Goal: Task Accomplishment & Management: Manage account settings

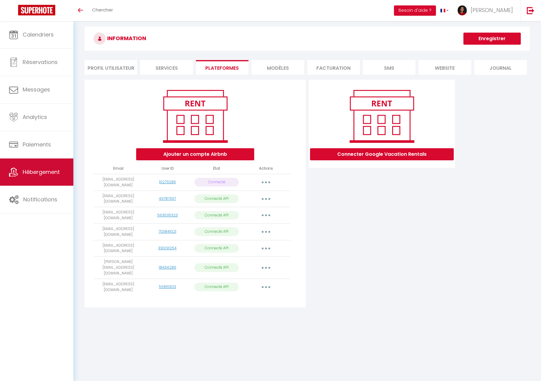
click at [37, 173] on span "Hébergement" at bounding box center [41, 172] width 37 height 8
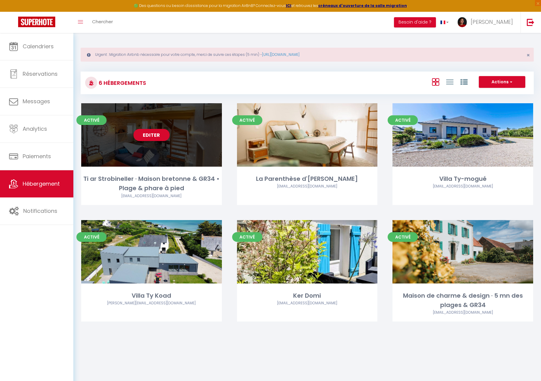
click at [153, 137] on link "Editer" at bounding box center [152, 135] width 36 height 12
click at [158, 134] on link "Editer" at bounding box center [152, 135] width 36 height 12
select select "3"
select select "2"
select select "1"
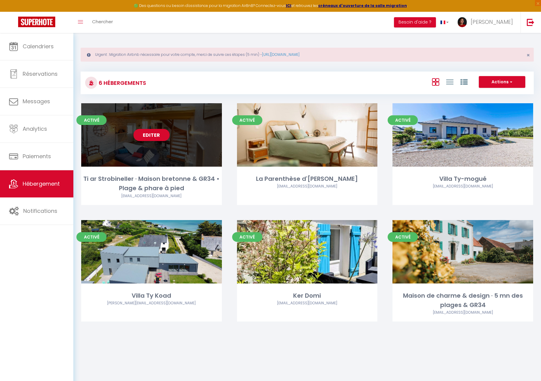
select select "1"
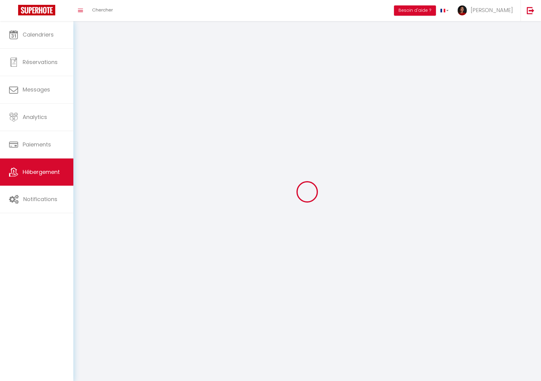
select select
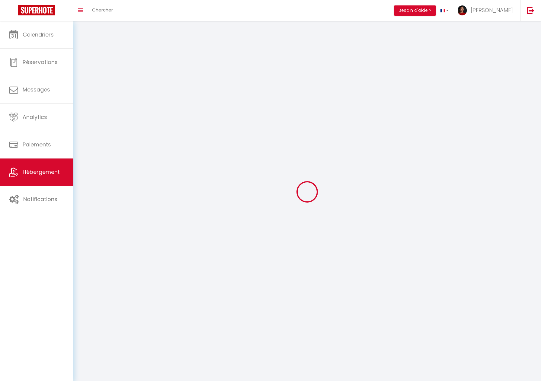
select select
checkbox input "false"
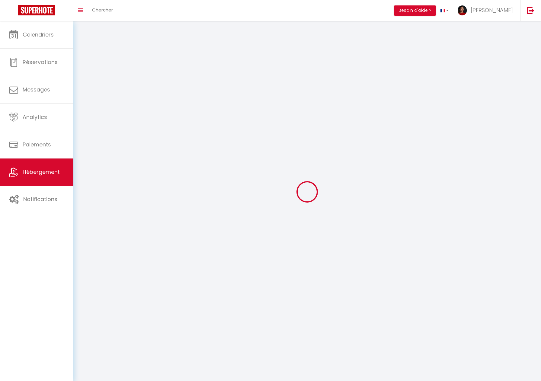
select select
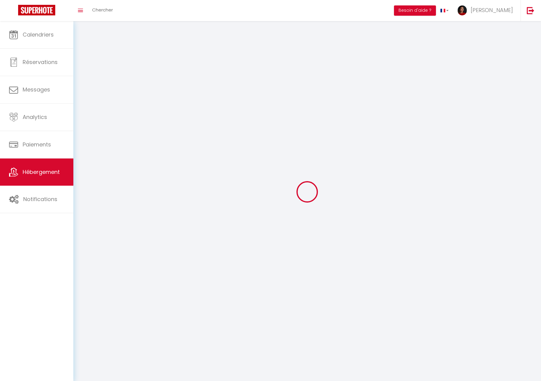
select select
checkbox input "false"
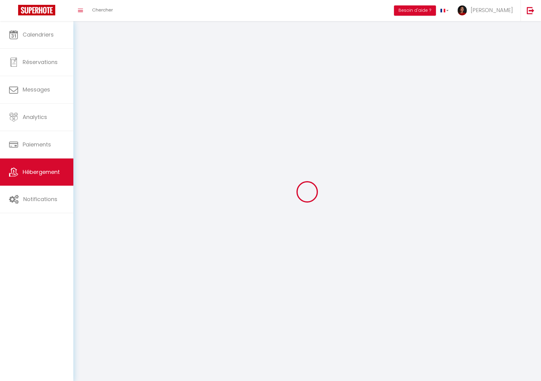
checkbox input "false"
select select
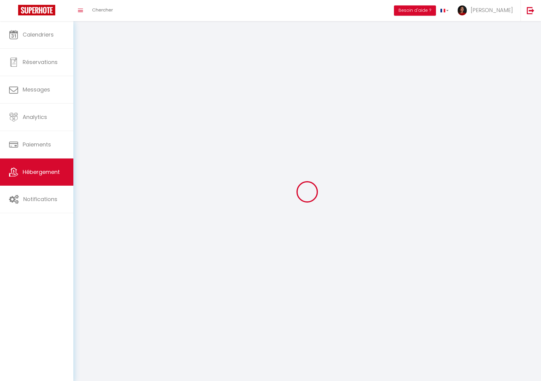
select select
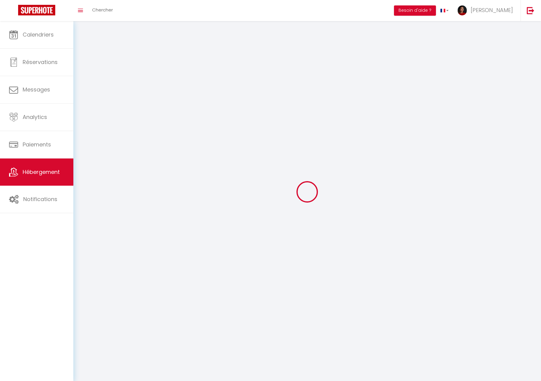
select select
checkbox input "false"
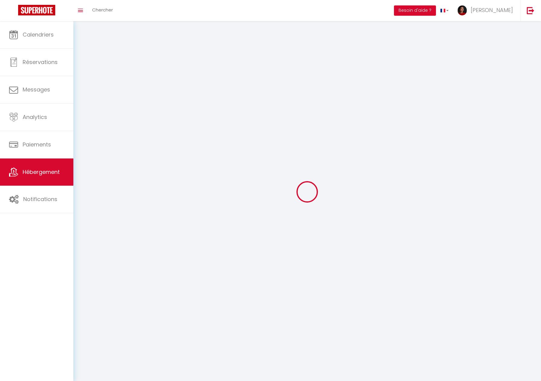
select select
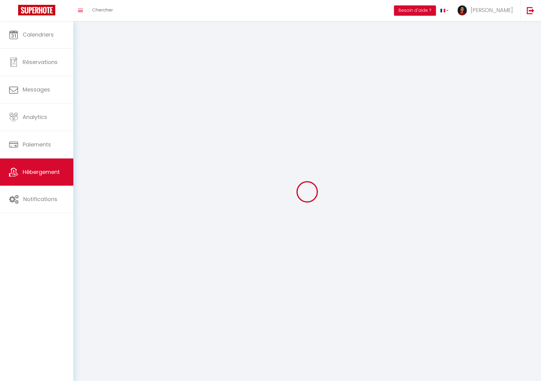
select select
checkbox input "false"
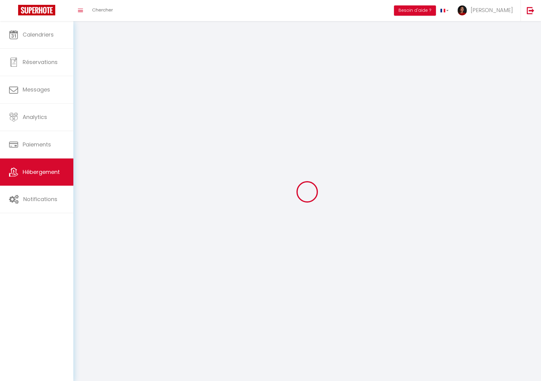
checkbox input "false"
select select
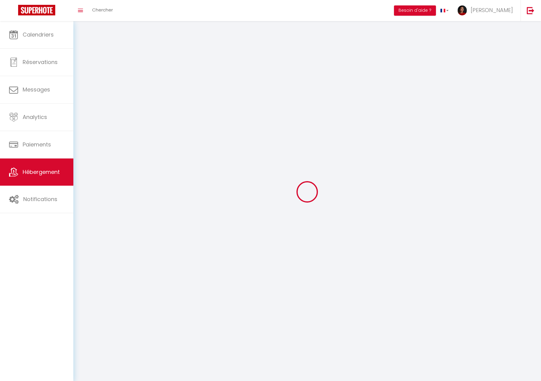
select select
checkbox input "false"
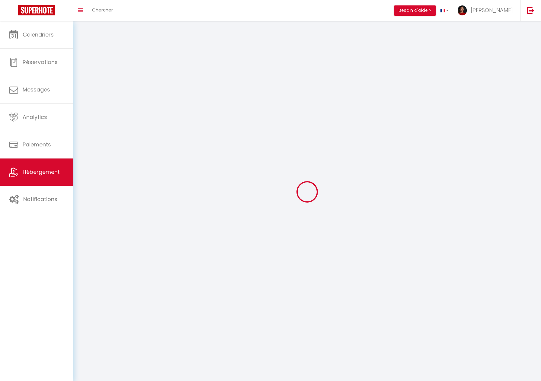
checkbox input "false"
select select
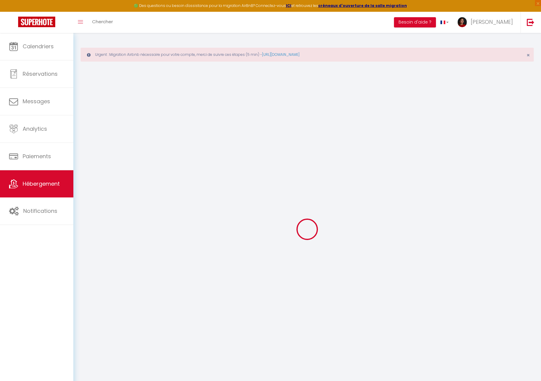
select select
checkbox input "false"
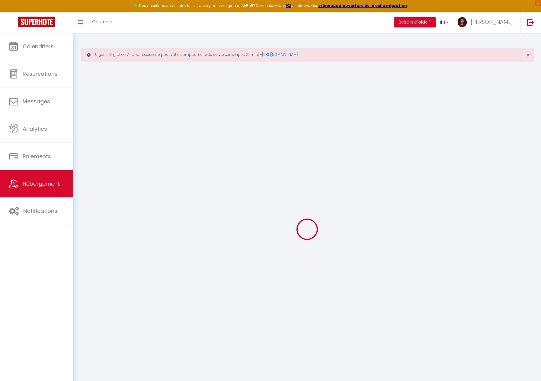
checkbox input "false"
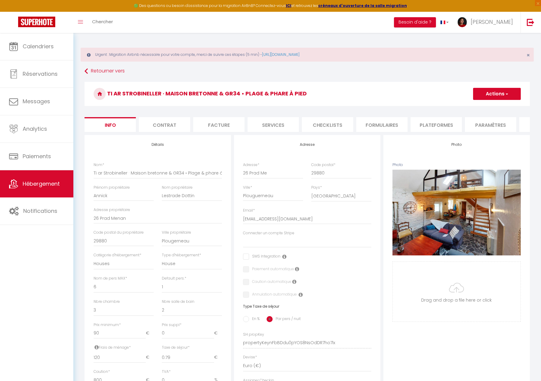
click at [415, 125] on li "Plateformes" at bounding box center [436, 124] width 51 height 15
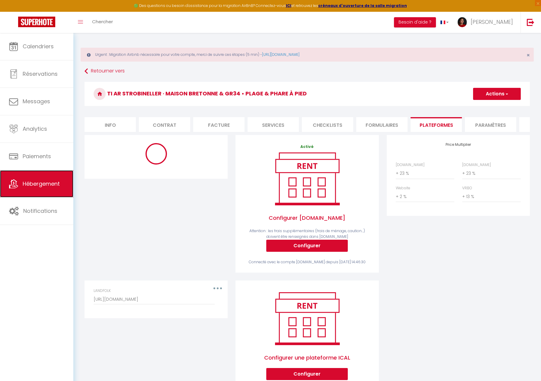
click at [35, 187] on span "Hébergement" at bounding box center [41, 184] width 37 height 8
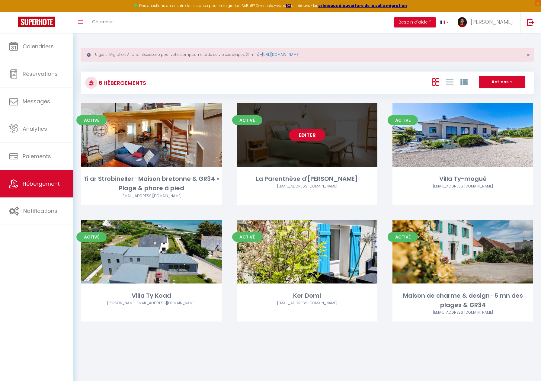
click at [305, 134] on link "Editer" at bounding box center [307, 135] width 36 height 12
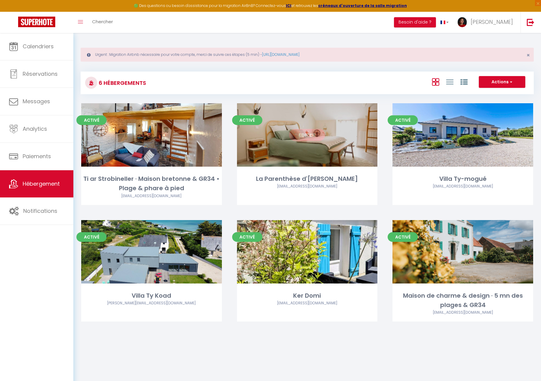
click at [309, 134] on link "Editer" at bounding box center [307, 135] width 36 height 12
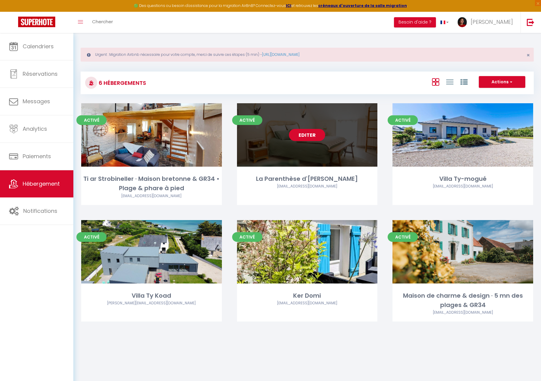
click at [308, 135] on link "Editer" at bounding box center [307, 135] width 36 height 12
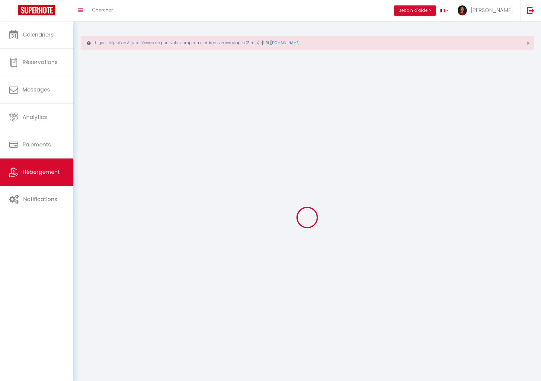
select select "28"
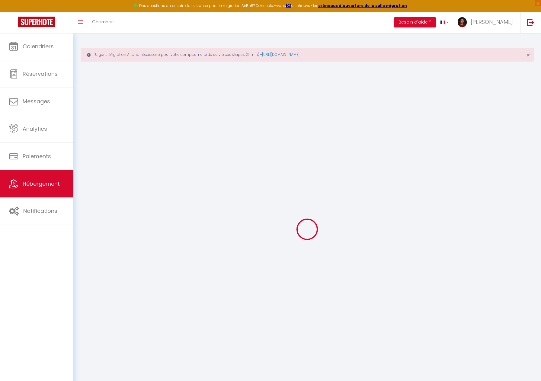
select select
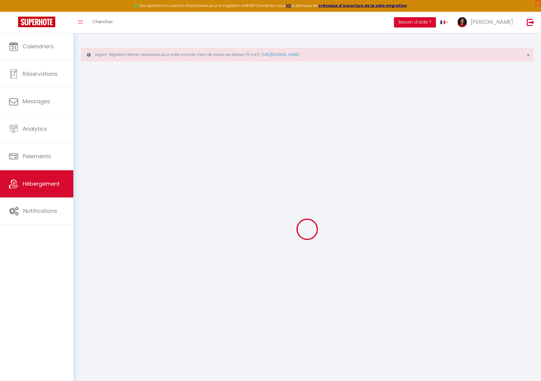
select select
checkbox input "false"
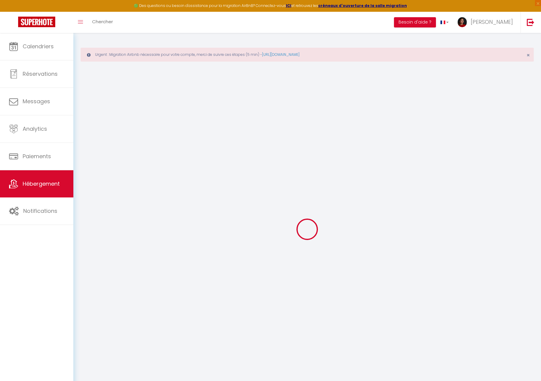
select select
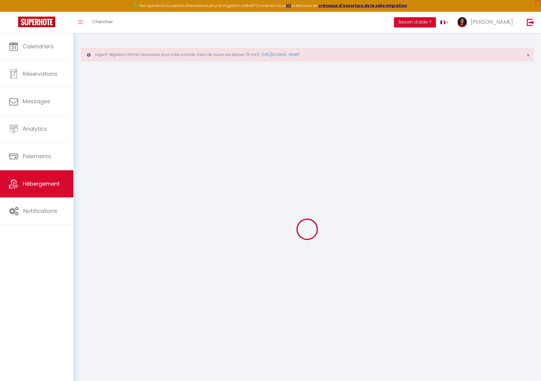
select select
checkbox input "false"
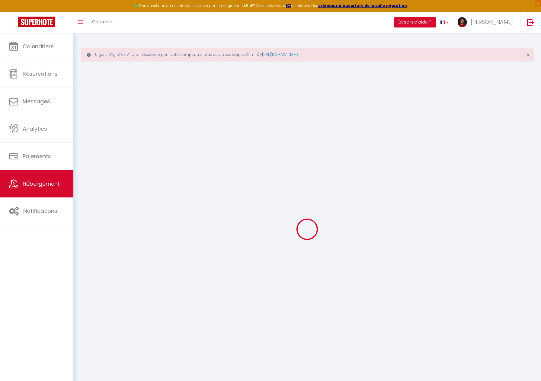
checkbox input "false"
select select
type input "La Parenthèse d'[PERSON_NAME]"
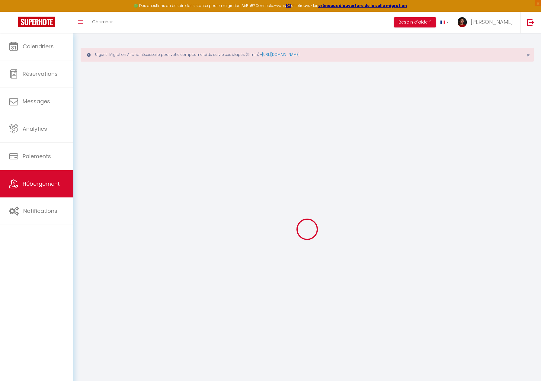
type input "Marylin et Sylvain"
type input "Rousseville"
type input "17 Cohignac d'Ahaut"
type input "35580"
type input "Guignen"
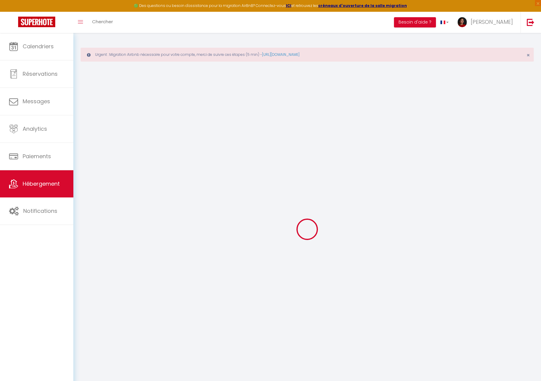
select select "houses"
select select "2"
type input "165"
type input "25"
type input "1.40"
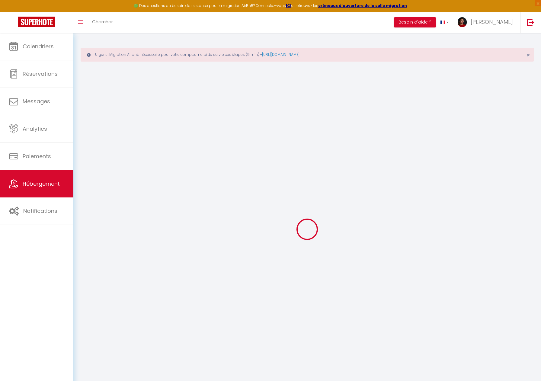
type input "200"
select select
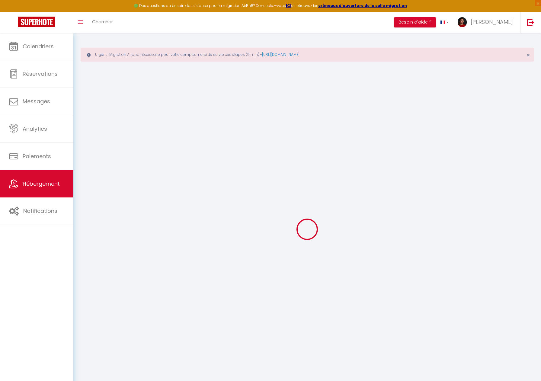
select select
type input "17 Cohignac d'Ahaut"
type input "35580"
type input "Guignen"
type input "7laparenthese@gmail.com"
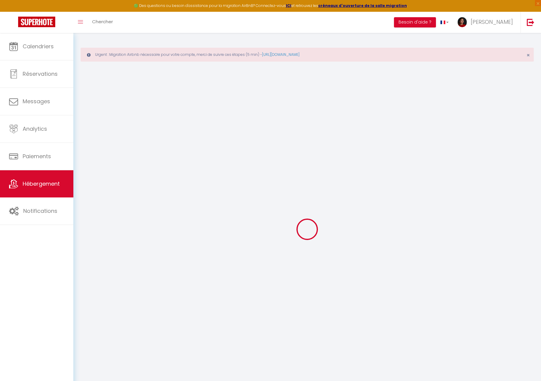
select select
checkbox input "false"
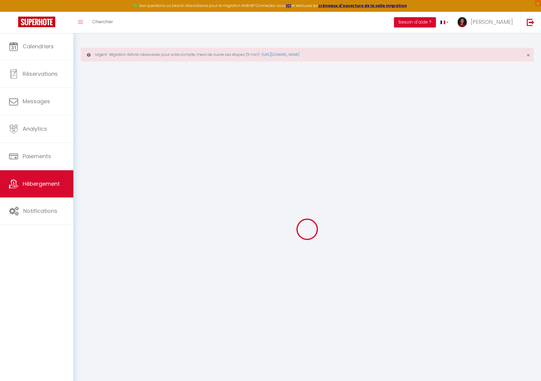
type input "10"
type input "0"
select select
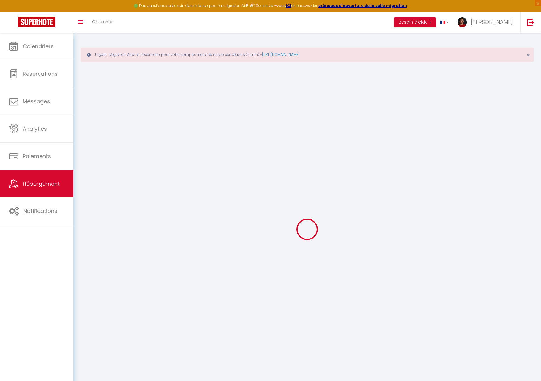
select select
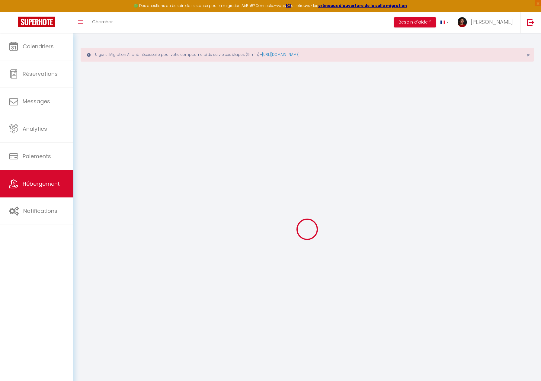
checkbox input "false"
select select
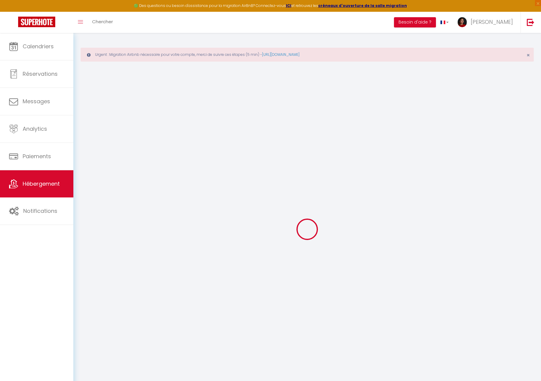
select select
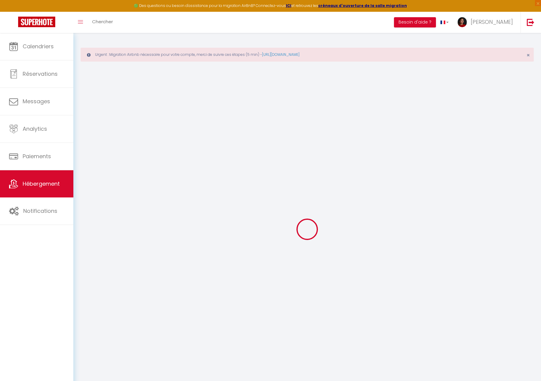
checkbox input "false"
select select "+ 21 %"
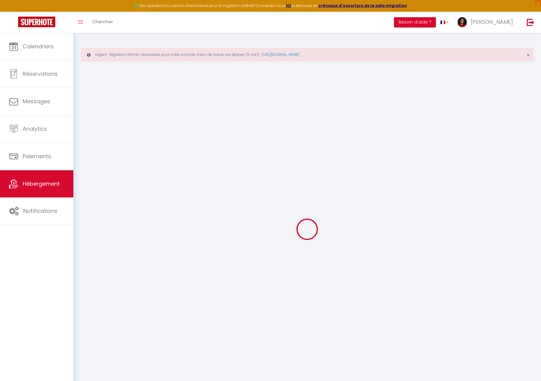
select select "+ 21 %"
select select "+ 2 %"
select select "+ 13 %"
select select
checkbox input "false"
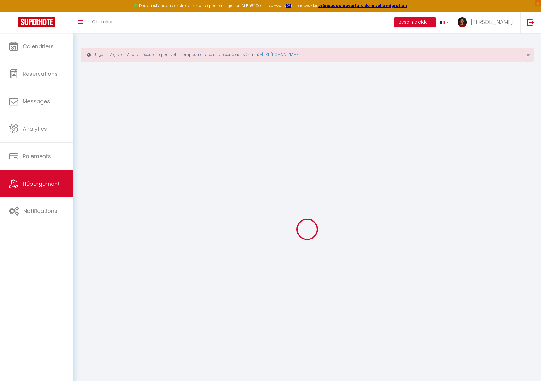
checkbox input "false"
select select "17:00"
select select "23:45"
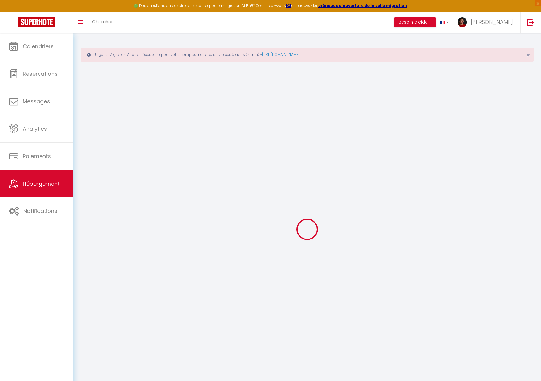
select select "11:00"
select select "30"
select select "120"
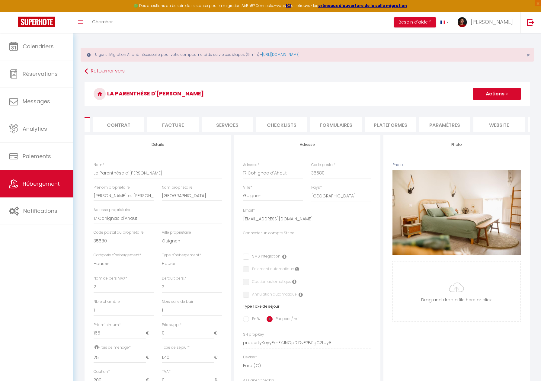
scroll to position [0, 45]
click at [397, 121] on li "Plateformes" at bounding box center [391, 124] width 51 height 15
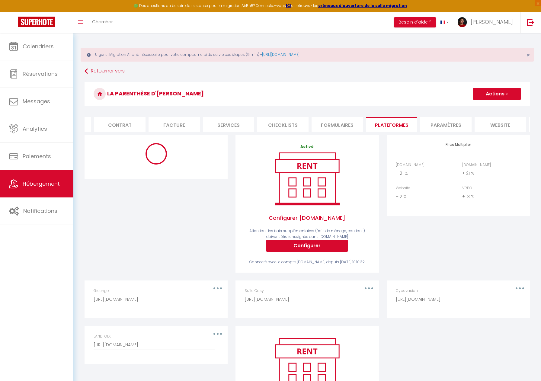
select select
select select "well_reviewed_guests"
select select "EUR"
select select
select select "17450-697886692769321859"
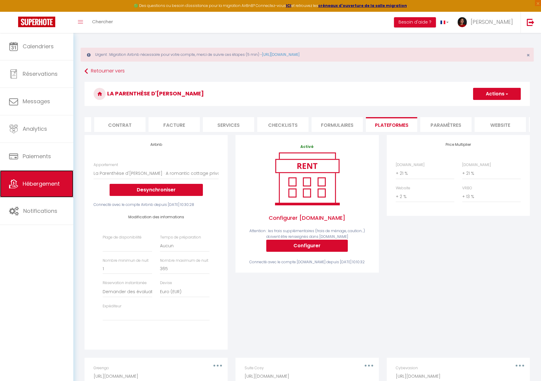
click at [41, 183] on span "Hébergement" at bounding box center [41, 184] width 37 height 8
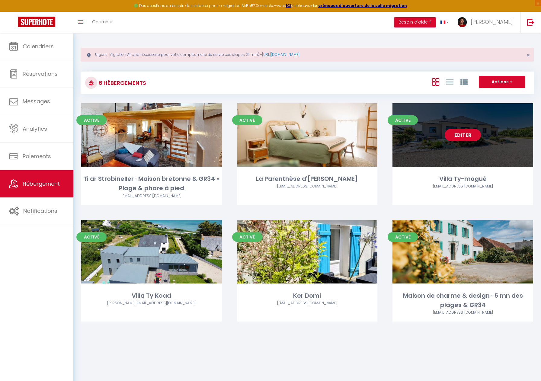
click at [465, 131] on link "Editer" at bounding box center [463, 135] width 36 height 12
click at [463, 133] on link "Editer" at bounding box center [463, 135] width 36 height 12
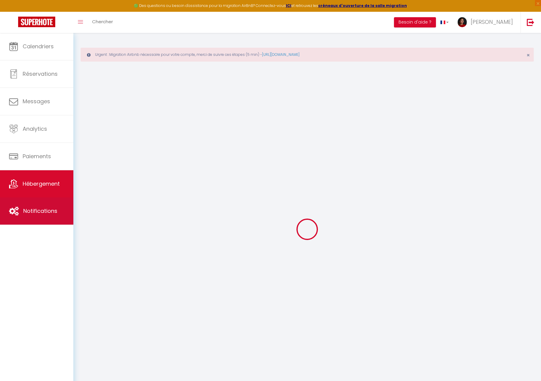
select select "17:00"
select select "20:30"
select select "10:00"
select select "45"
select select "60"
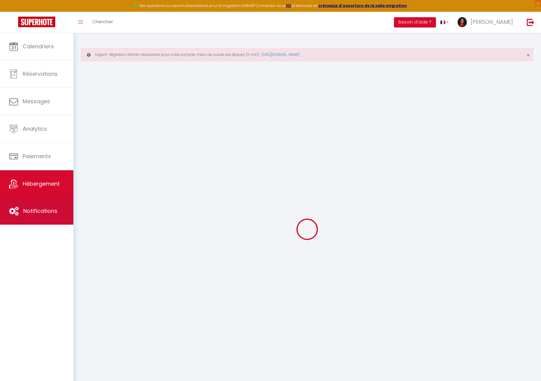
select select "09:00"
checkbox input "false"
checkbox input "true"
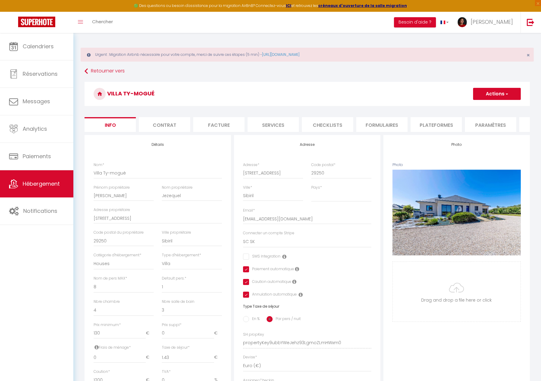
click at [422, 124] on li "Plateformes" at bounding box center [436, 124] width 51 height 15
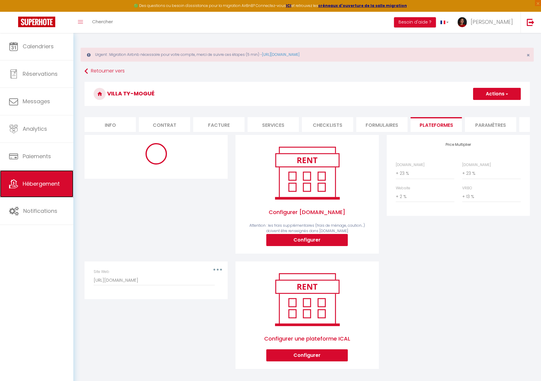
click at [38, 183] on span "Hébergement" at bounding box center [41, 184] width 37 height 8
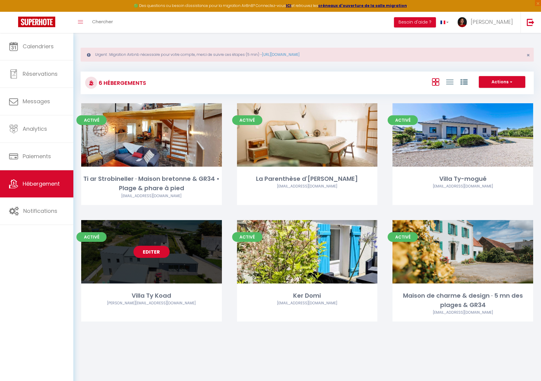
click at [147, 252] on link "Editer" at bounding box center [152, 252] width 36 height 12
click at [139, 251] on link "Editer" at bounding box center [152, 252] width 36 height 12
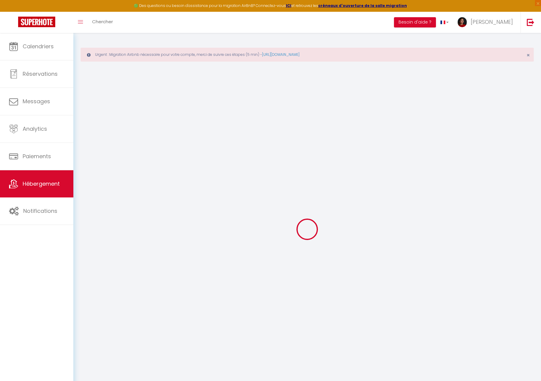
select select "16:00"
select select "21:00"
select select "10:00"
select select "45"
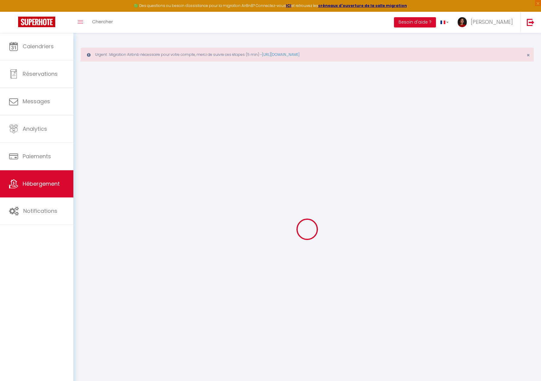
select select "16:00"
checkbox input "false"
checkbox input "true"
checkbox input "false"
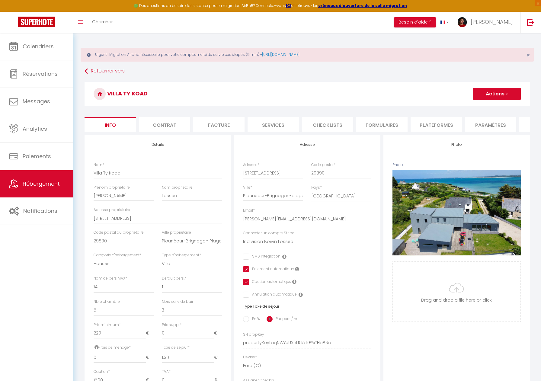
drag, startPoint x: 435, startPoint y: 127, endPoint x: 430, endPoint y: 130, distance: 5.4
click at [435, 127] on li "Plateformes" at bounding box center [436, 124] width 51 height 15
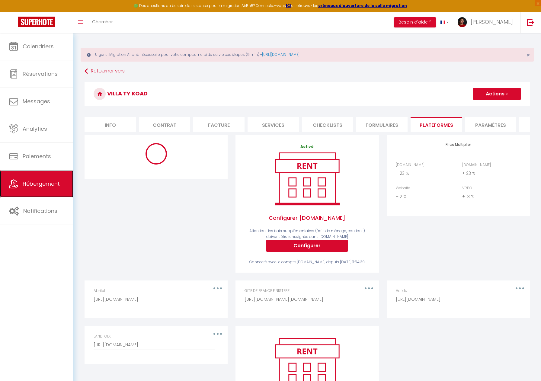
click at [36, 189] on link "Hébergement" at bounding box center [36, 183] width 73 height 27
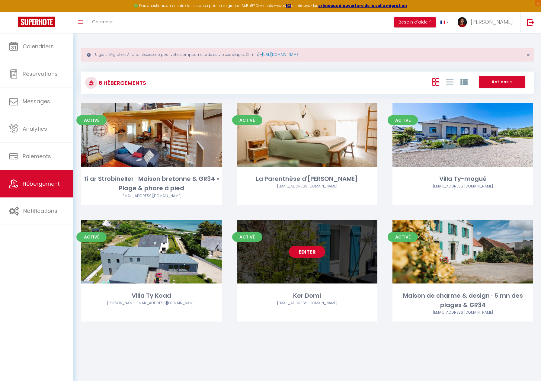
click at [308, 251] on link "Editer" at bounding box center [307, 252] width 36 height 12
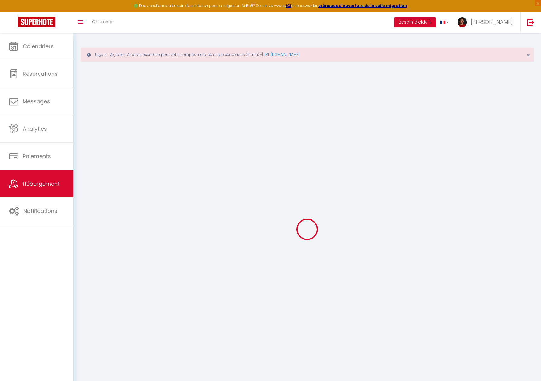
select select
checkbox input "false"
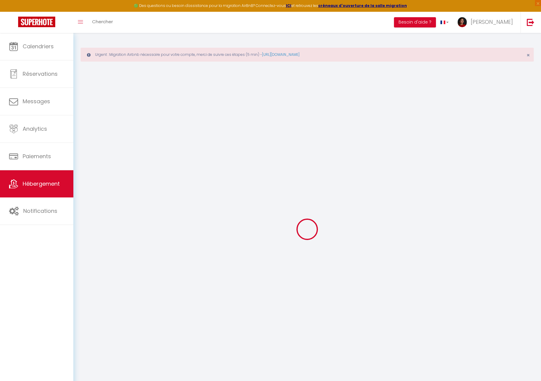
checkbox input "false"
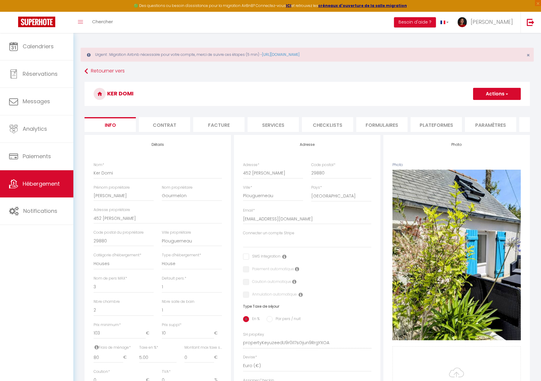
drag, startPoint x: 448, startPoint y: 124, endPoint x: 446, endPoint y: 128, distance: 4.5
click at [448, 124] on li "Plateformes" at bounding box center [436, 124] width 51 height 15
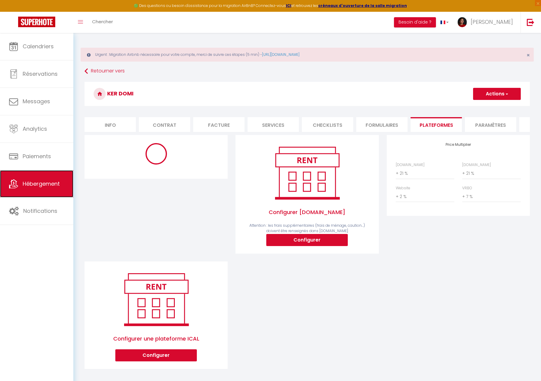
click at [40, 190] on link "Hébergement" at bounding box center [36, 183] width 73 height 27
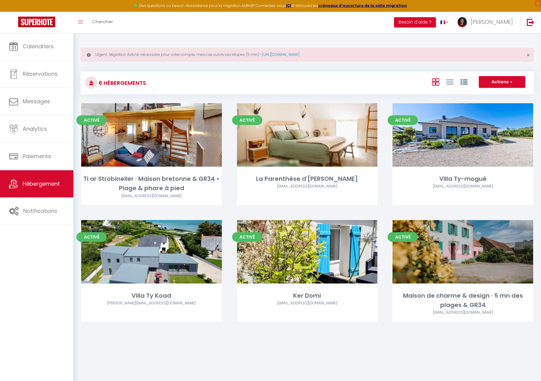
click at [450, 252] on link "Editer" at bounding box center [463, 252] width 36 height 12
click at [451, 252] on link "Editer" at bounding box center [463, 252] width 36 height 12
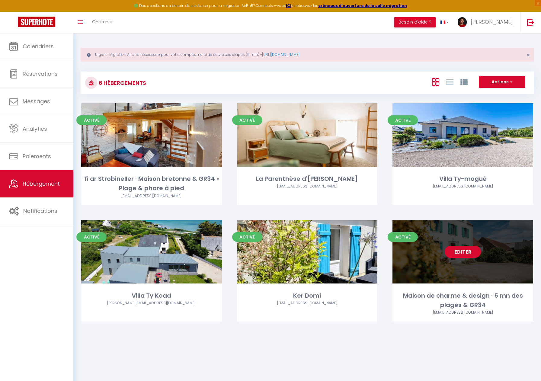
click at [469, 248] on link "Editer" at bounding box center [463, 252] width 36 height 12
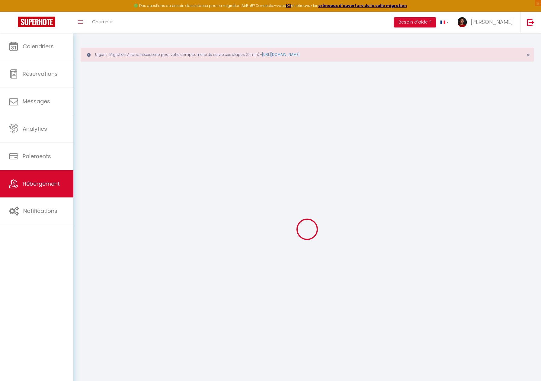
select select "+ 23 %"
select select "+ 3 %"
select select "+ 13 %"
select select
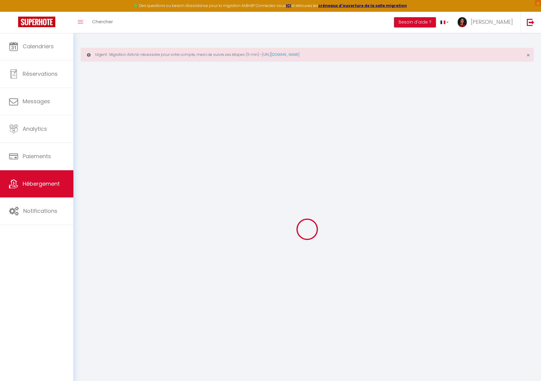
select select
checkbox input "false"
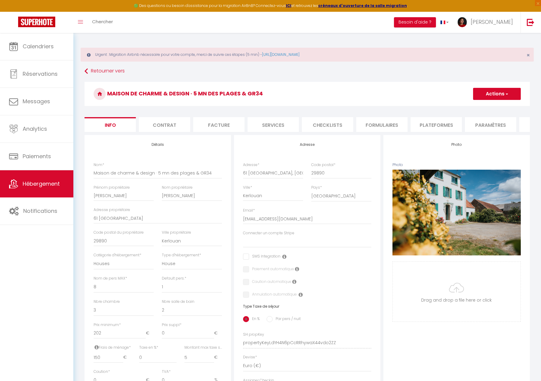
click at [451, 127] on li "Plateformes" at bounding box center [436, 124] width 51 height 15
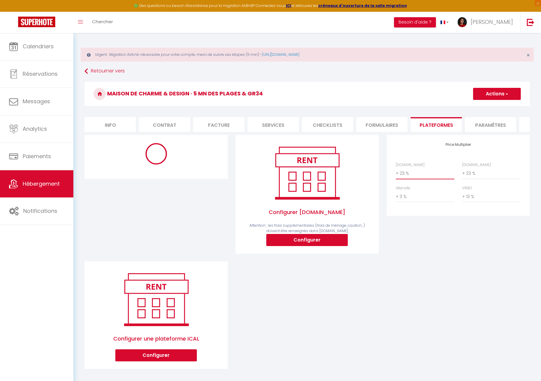
click at [425, 176] on select "0 + 1 % + 2 % + 3 % + 4 % + 5 % + 6 % + 7 % + 8 % + 9 %" at bounding box center [425, 173] width 59 height 11
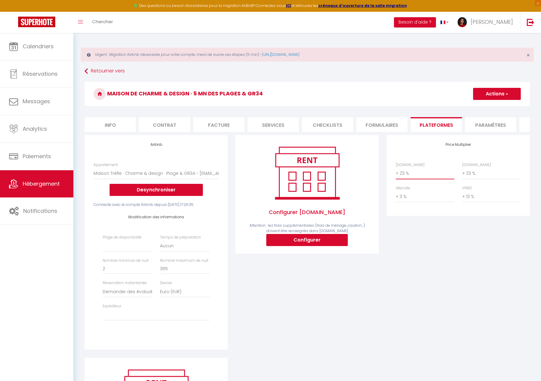
click at [396, 168] on select "0 + 1 % + 2 % + 3 % + 4 % + 5 % + 6 % + 7 % + 8 % + 9 %" at bounding box center [425, 173] width 59 height 11
click at [480, 171] on select "0 + 1 % + 2 % + 3 % + 4 % + 5 % + 6 % + 7 % + 8 % + 9 %" at bounding box center [491, 173] width 59 height 11
click at [462, 168] on select "0 + 1 % + 2 % + 3 % + 4 % + 5 % + 6 % + 7 % + 8 % + 9 %" at bounding box center [491, 173] width 59 height 11
drag, startPoint x: 486, startPoint y: 93, endPoint x: 485, endPoint y: 99, distance: 6.6
click at [486, 93] on button "Actions" at bounding box center [497, 94] width 48 height 12
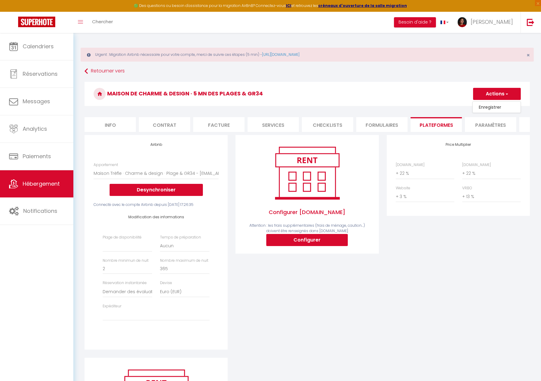
drag, startPoint x: 488, startPoint y: 105, endPoint x: 472, endPoint y: 116, distance: 20.0
click at [488, 105] on link "Enregistrer" at bounding box center [497, 107] width 48 height 8
drag, startPoint x: 503, startPoint y: 18, endPoint x: 503, endPoint y: 24, distance: 6.9
click at [503, 18] on link "[PERSON_NAME]" at bounding box center [486, 22] width 67 height 21
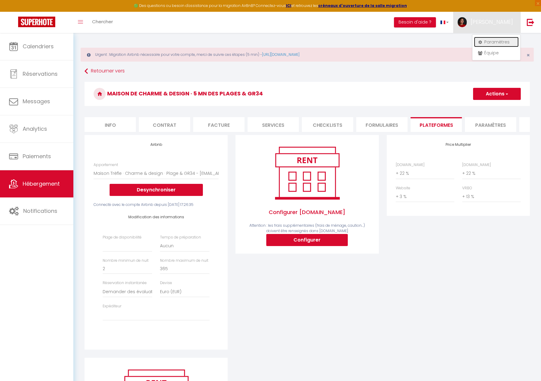
click at [492, 40] on link "Paramètres" at bounding box center [496, 42] width 45 height 10
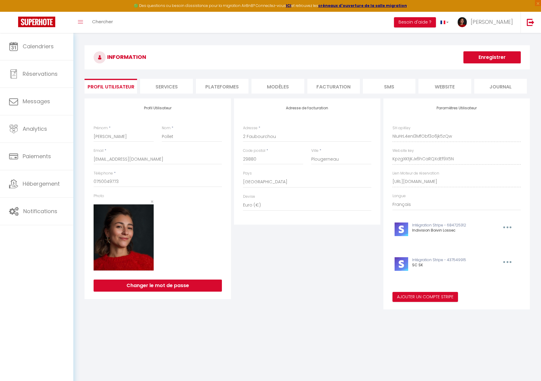
click at [230, 86] on li "Plateformes" at bounding box center [222, 86] width 53 height 15
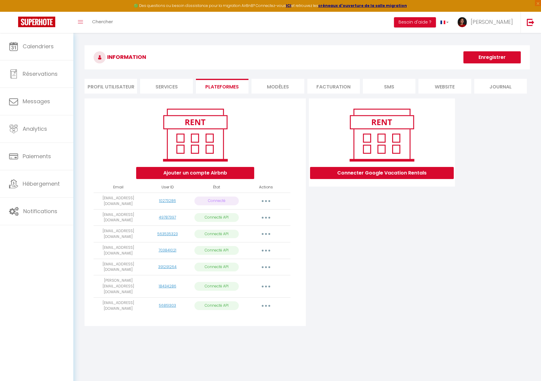
click at [267, 231] on button "button" at bounding box center [266, 234] width 17 height 10
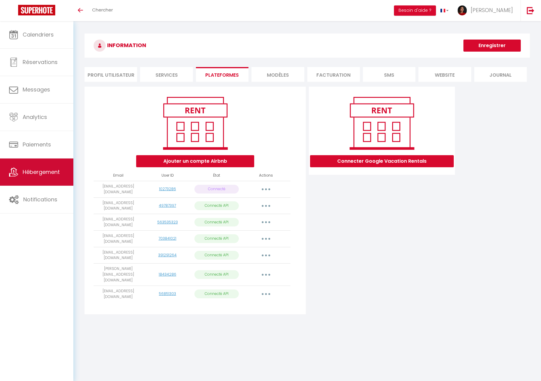
click at [37, 175] on span "Hébergement" at bounding box center [41, 172] width 37 height 8
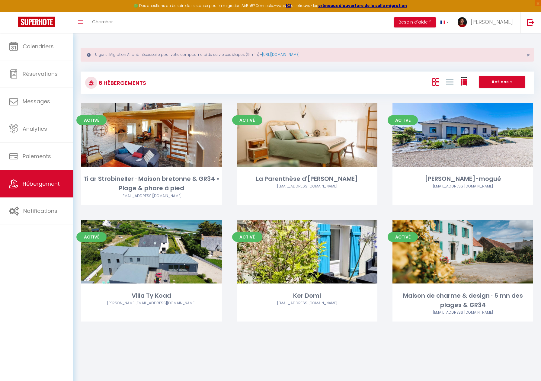
click at [465, 79] on icon at bounding box center [464, 82] width 7 height 7
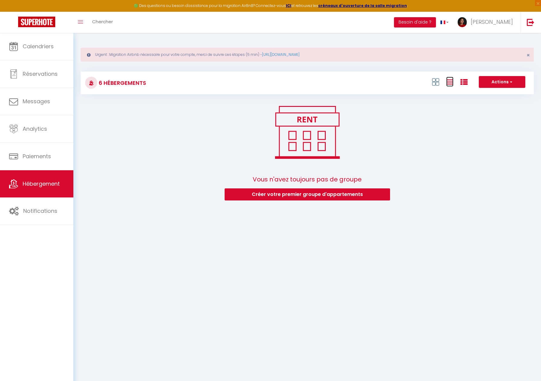
click at [450, 80] on icon at bounding box center [449, 82] width 7 height 8
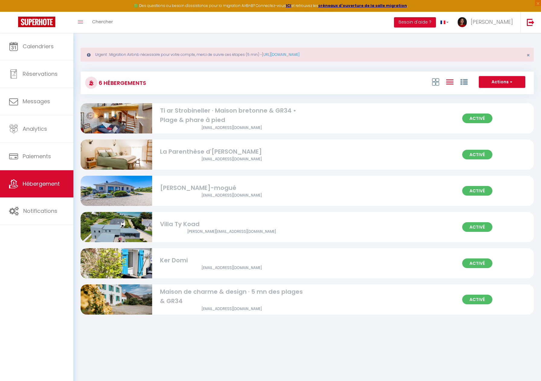
click at [375, 117] on div "Activé Ti ar Strobineller · Maison bretonne & GR34 • Plage & phare à pied hello…" at bounding box center [307, 118] width 453 height 30
click at [147, 116] on img at bounding box center [117, 119] width 72 height 48
click at [508, 81] on button "Actions" at bounding box center [502, 82] width 47 height 12
click at [26, 183] on span "Hébergement" at bounding box center [41, 184] width 37 height 8
drag, startPoint x: 32, startPoint y: 182, endPoint x: 33, endPoint y: 185, distance: 3.4
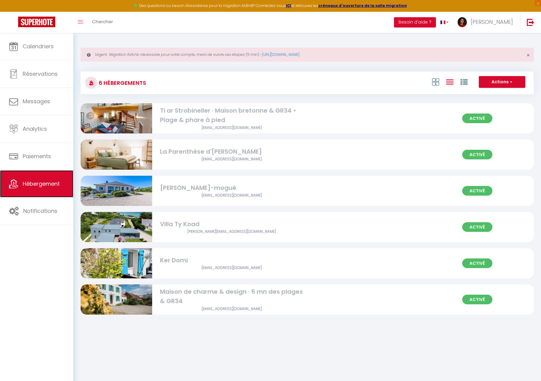
click at [32, 182] on span "Hébergement" at bounding box center [41, 184] width 37 height 8
click at [437, 81] on icon at bounding box center [435, 82] width 7 height 8
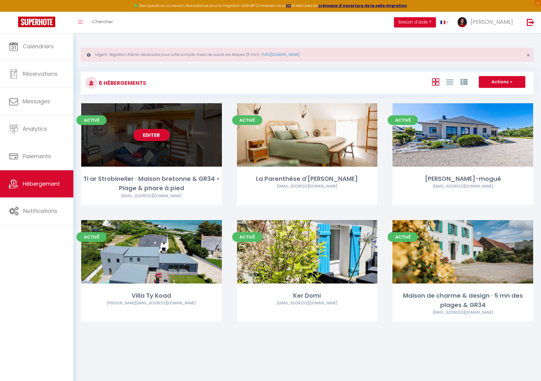
click at [151, 137] on link "Editer" at bounding box center [152, 135] width 36 height 12
click at [152, 137] on link "Editer" at bounding box center [152, 135] width 36 height 12
select select "3"
select select "2"
select select "1"
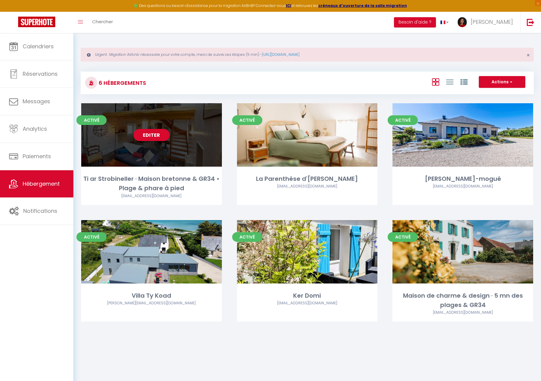
select select "1"
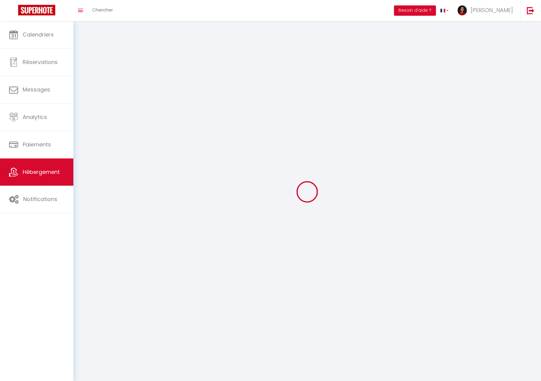
select select
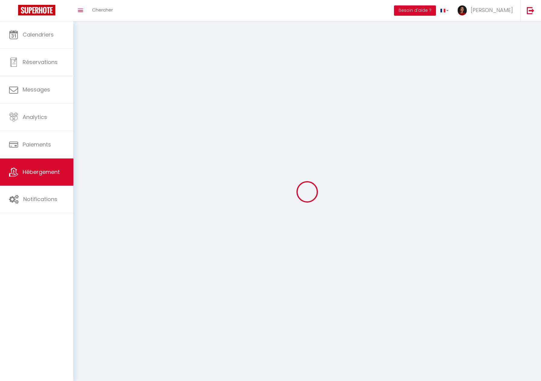
select select
checkbox input "false"
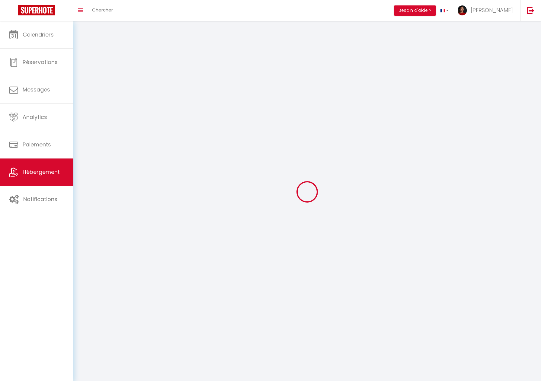
checkbox input "false"
select select
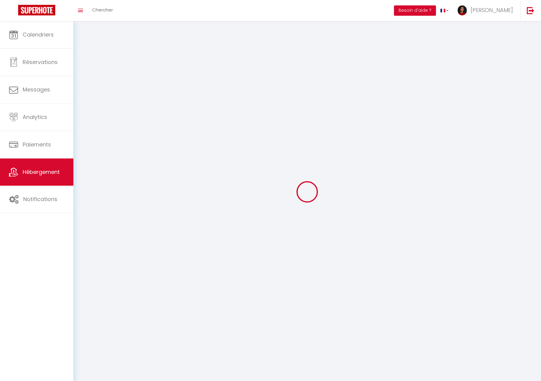
select select
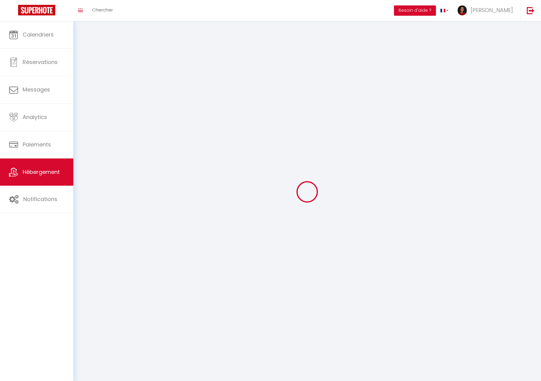
checkbox input "false"
select select
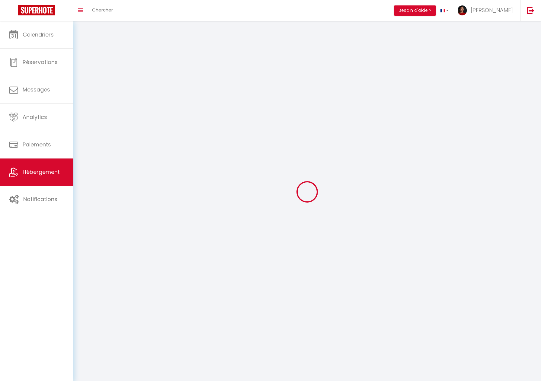
select select
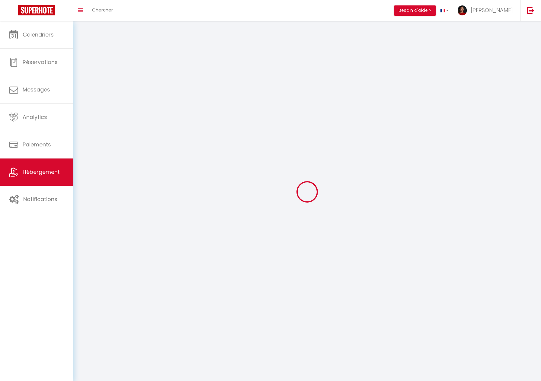
select select
checkbox input "false"
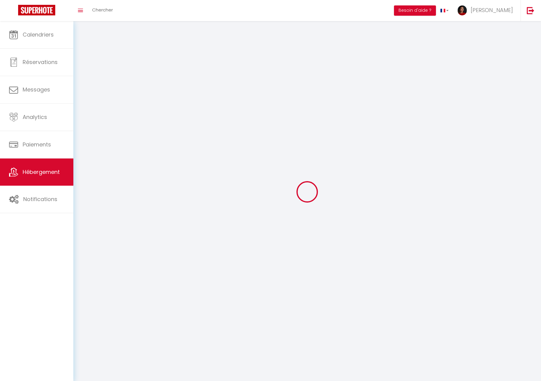
checkbox input "false"
select select
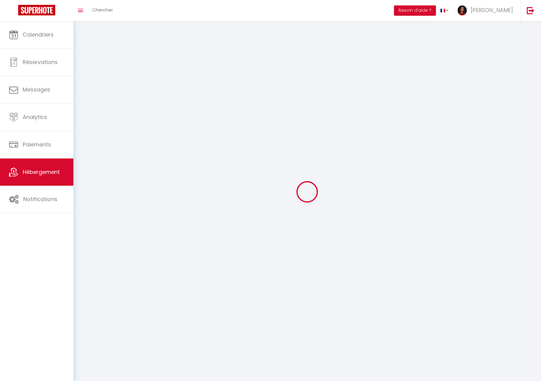
select select
checkbox input "false"
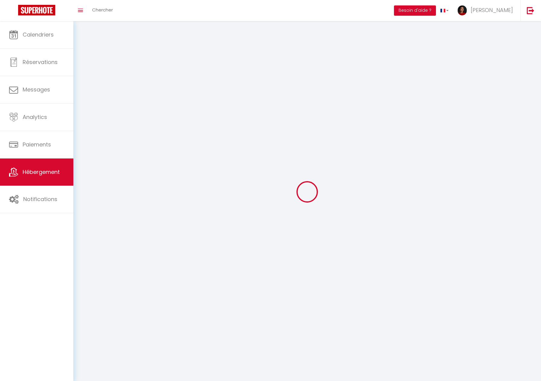
checkbox input "false"
select select
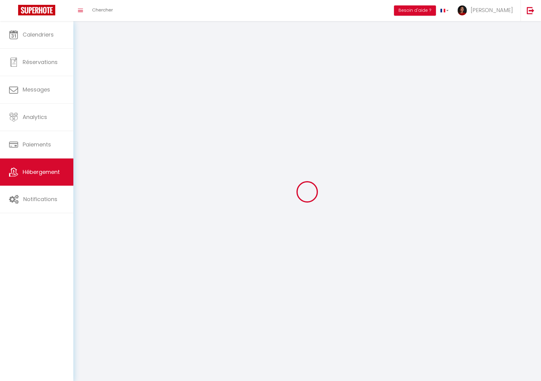
select select
select select "28"
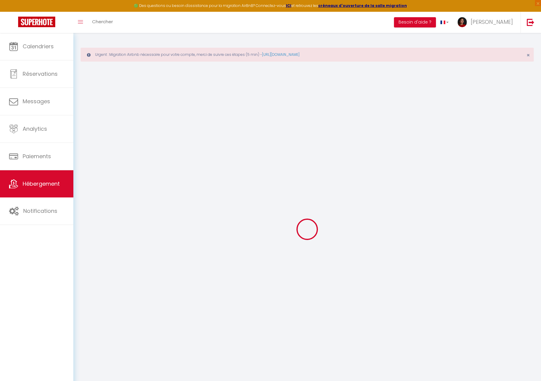
select select
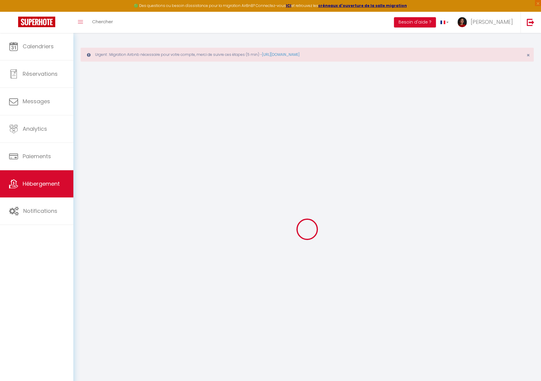
select select
checkbox input "false"
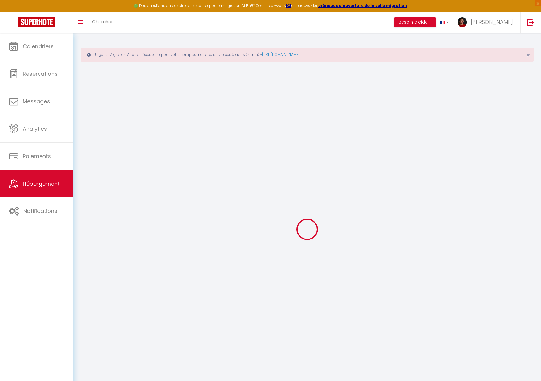
select select
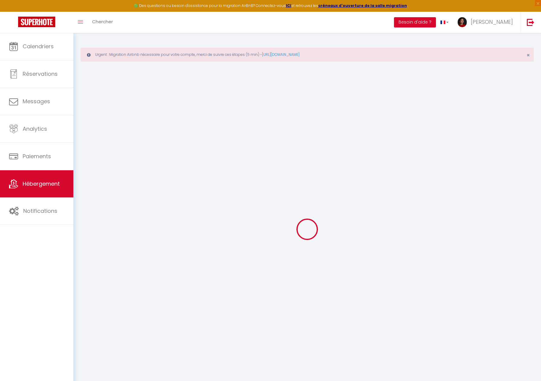
select select
checkbox input "false"
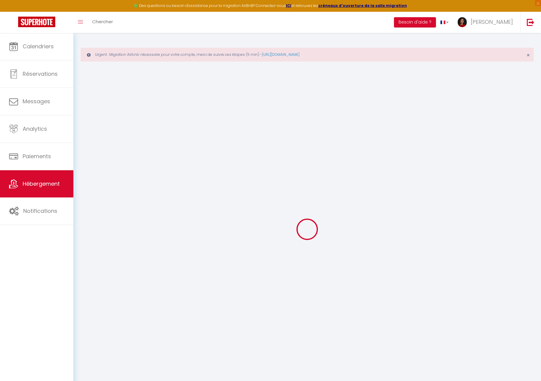
checkbox input "false"
select select
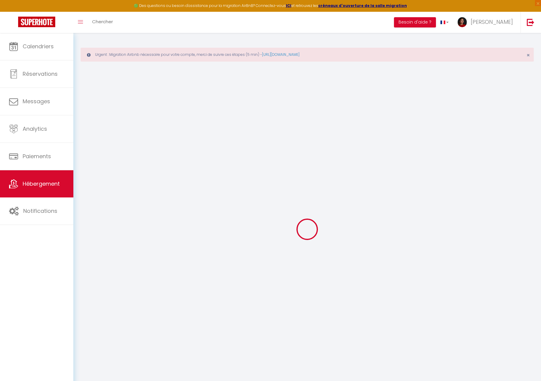
select select
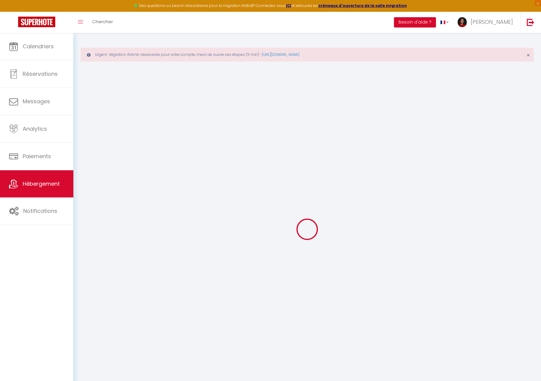
checkbox input "false"
select select
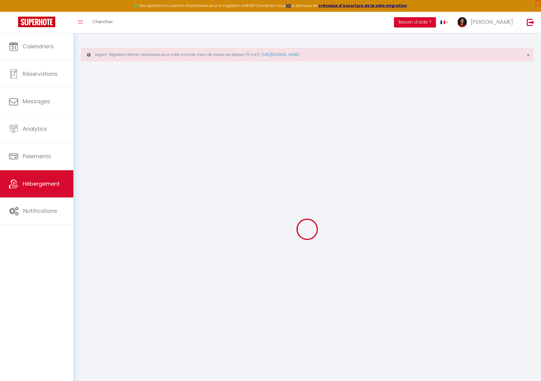
select select
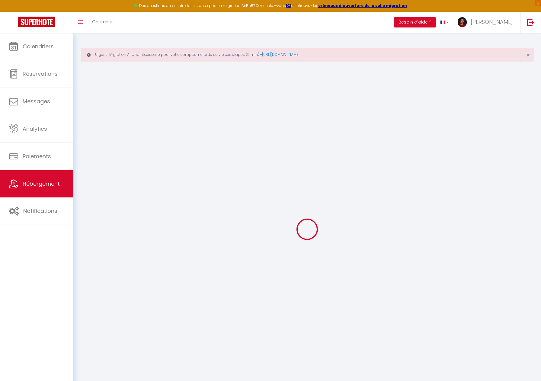
select select
checkbox input "false"
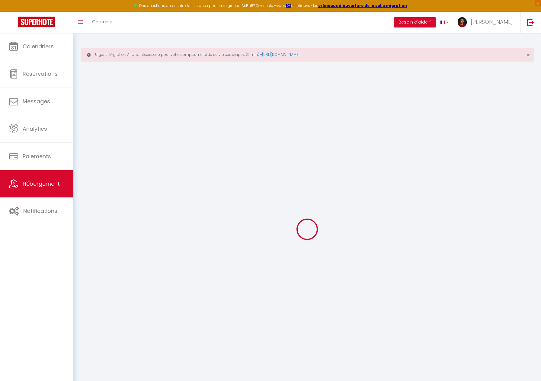
checkbox input "false"
select select
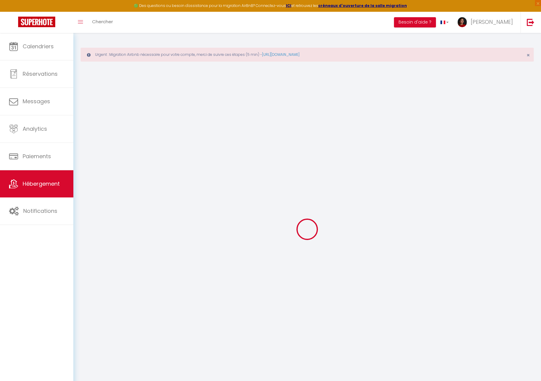
select select
checkbox input "false"
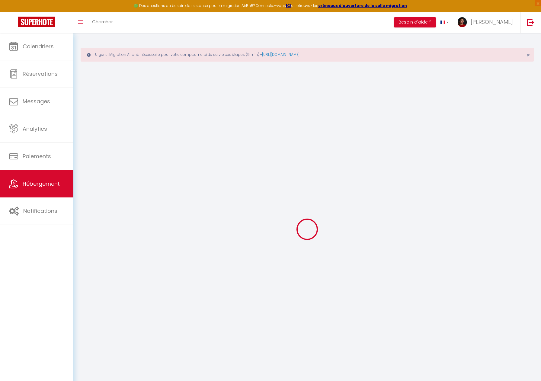
checkbox input "false"
select select
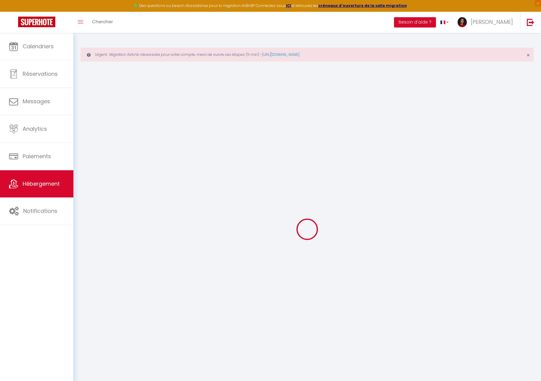
type input "Ti ar Strobineller · Maison bretonne & GR34 • Plage & phare à pied"
type input "Annick"
type input "Lestrade Dottin"
type input "26 Prad Menan"
type input "29880"
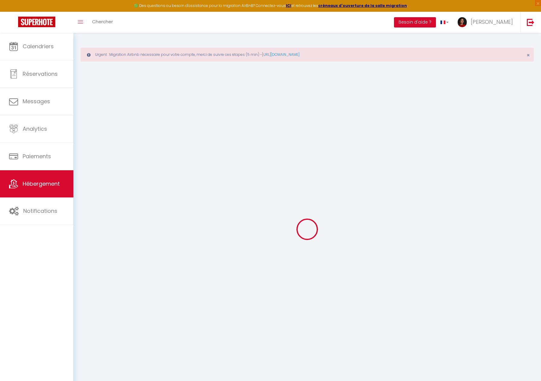
type input "Plougerneau"
select select "houses"
select select "6"
select select "1"
select select "3"
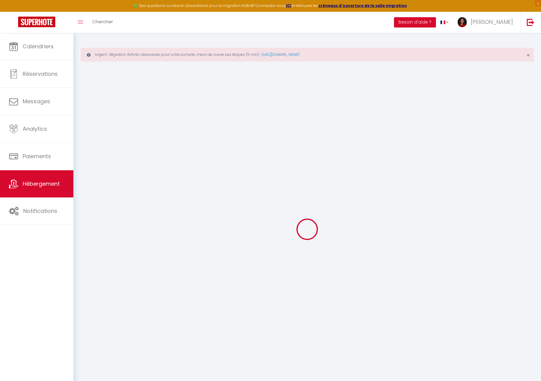
select select "2"
type input "90"
type input "120"
type input "0.79"
type input "800"
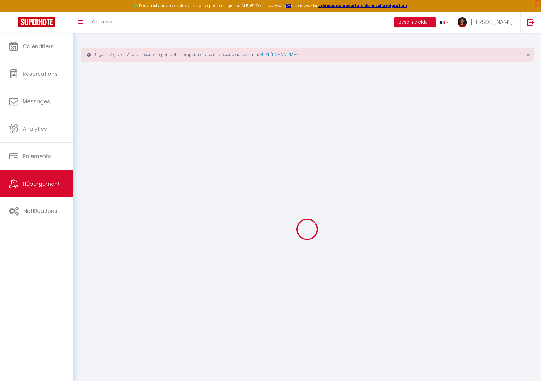
select select
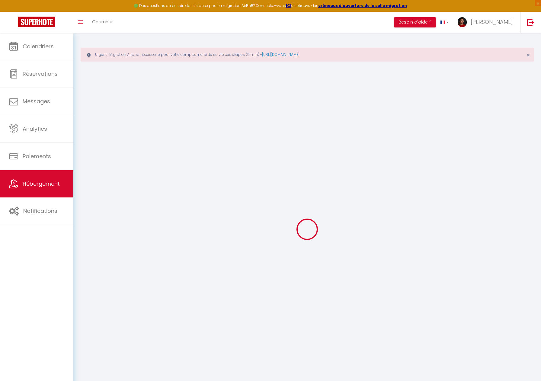
select select
type input "26 Prad Me"
type input "29880"
type input "Plouguerneau"
type input "tiarstrobineller@outlook.fr"
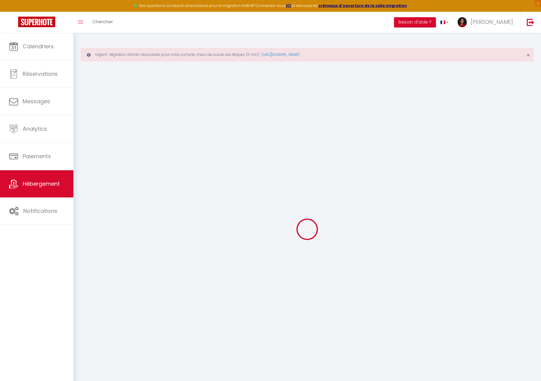
select select
checkbox input "false"
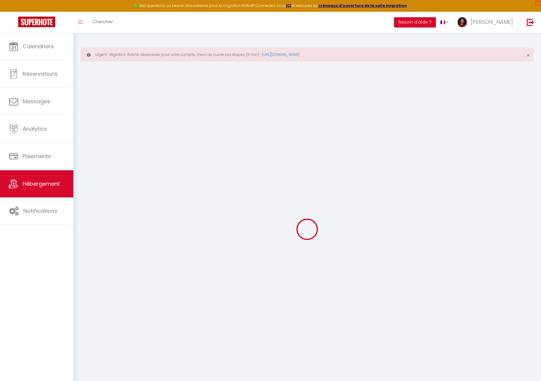
type input "10"
type input "0"
select select
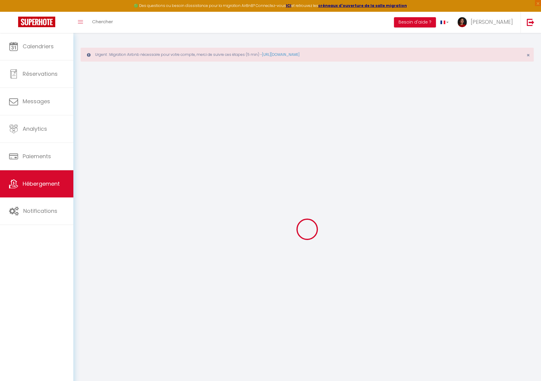
select select
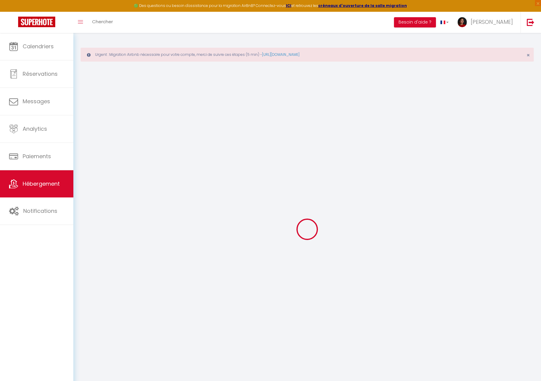
select select
checkbox input "false"
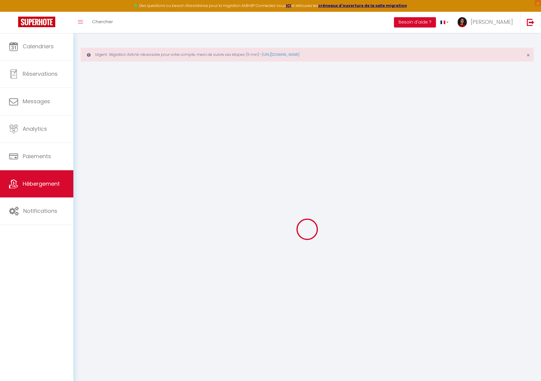
select select
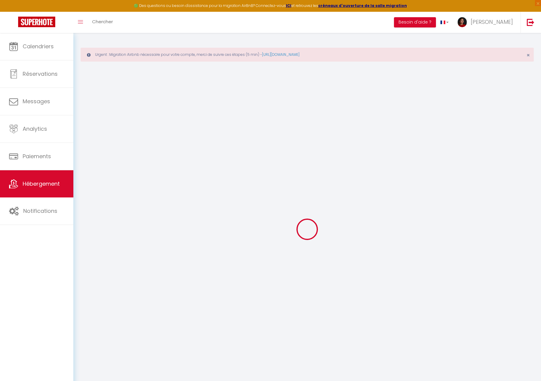
select select
checkbox input "false"
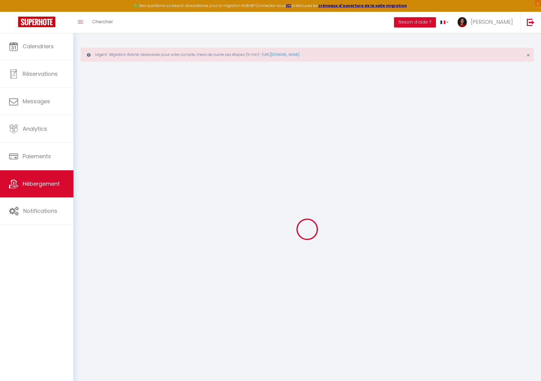
checkbox input "false"
select select
checkbox input "false"
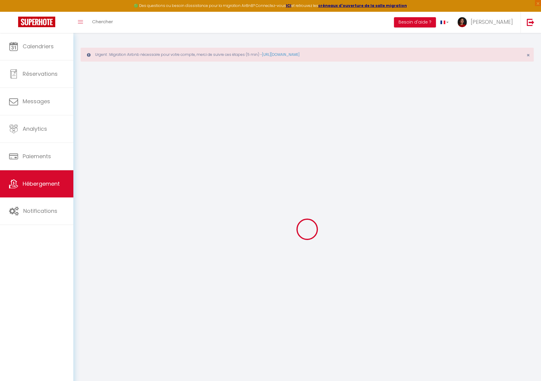
checkbox input "false"
select select
checkbox input "false"
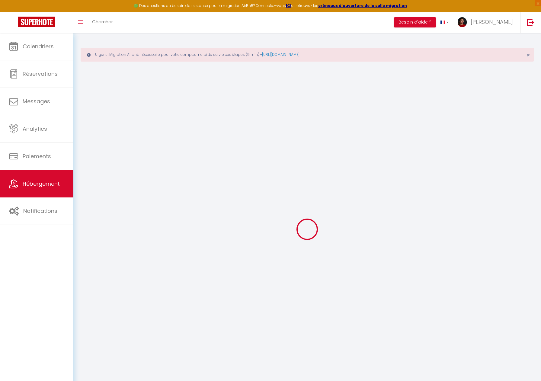
checkbox input "false"
select select
checkbox input "false"
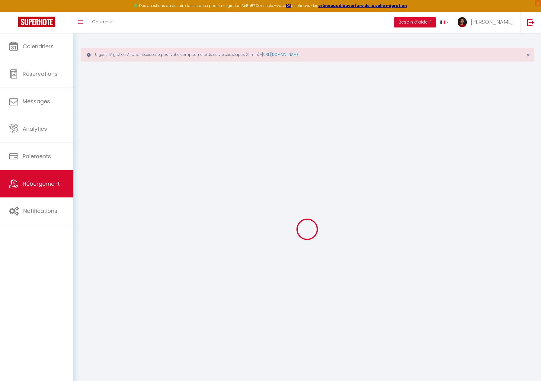
checkbox input "false"
select select "16:00"
select select
select select "12:00"
select select "30"
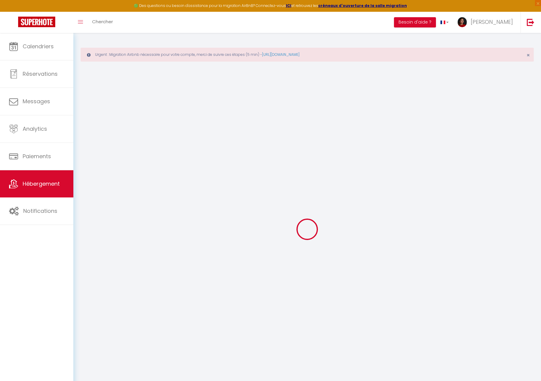
select select "30"
select select "23:00"
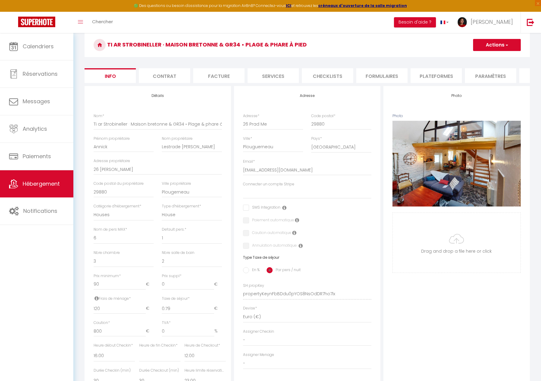
scroll to position [50, 0]
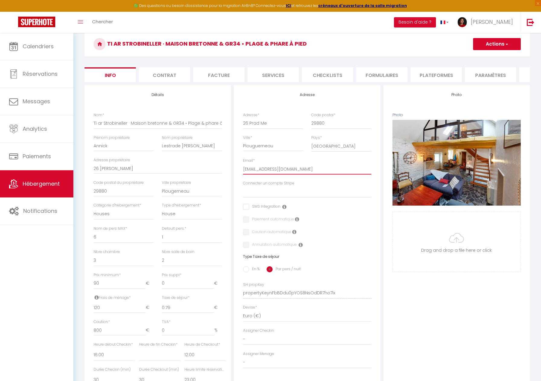
drag, startPoint x: 313, startPoint y: 170, endPoint x: 236, endPoint y: 163, distance: 76.8
click at [236, 163] on div "Adresse Adresse * 26 Prad Me Code postal * 29880 Ville * Plouguerneau Pays * Fr…" at bounding box center [307, 233] width 147 height 297
paste input "annickdottin@hotmail"
type input "annickdottin@hotmail.fr"
select select
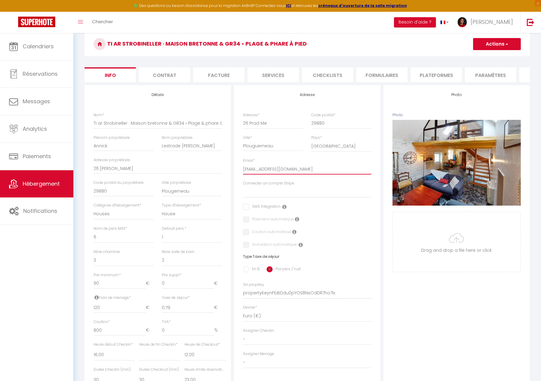
select select
checkbox input "false"
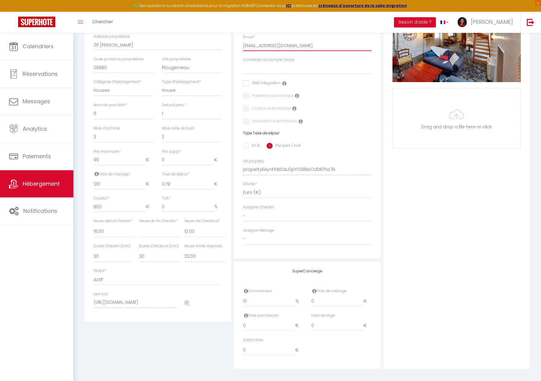
scroll to position [173, 0]
click at [272, 240] on select "- Carole Lossec Ben HJHJHJ Sylvain Rousseville Camille Josse-Dolivet Lucie Cann" at bounding box center [307, 239] width 128 height 11
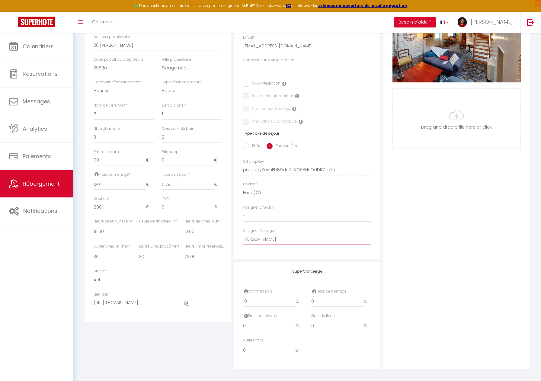
click at [243, 234] on select "- Carole Lossec Ben HJHJHJ Sylvain Rousseville Camille Josse-Dolivet Lucie Cann" at bounding box center [307, 239] width 128 height 11
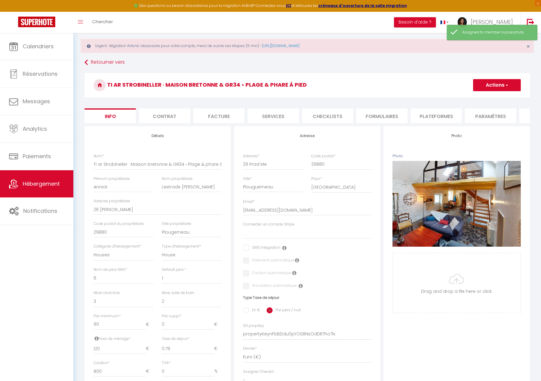
scroll to position [0, 0]
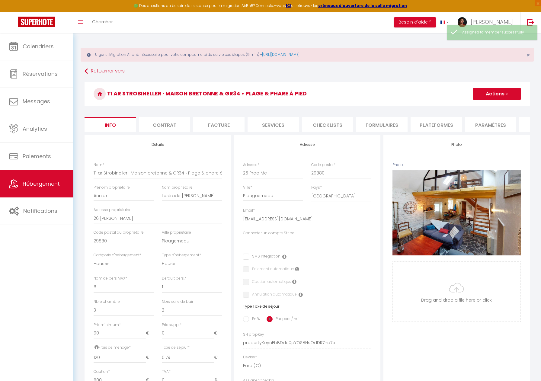
click at [505, 93] on span "button" at bounding box center [507, 94] width 4 height 6
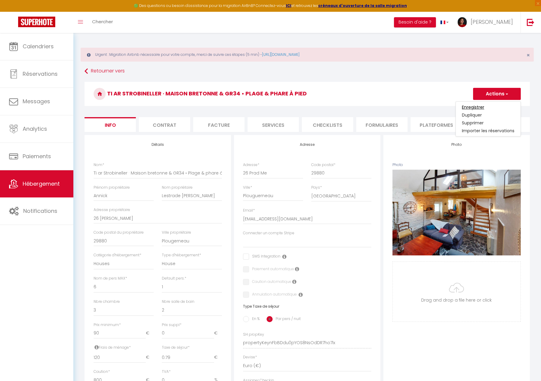
click at [478, 107] on input "Enregistrer" at bounding box center [473, 107] width 22 height 6
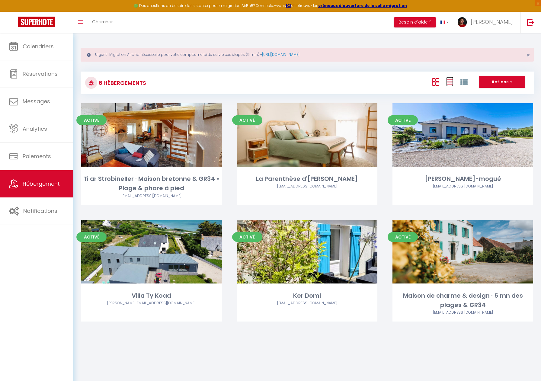
click at [452, 82] on icon at bounding box center [449, 82] width 7 height 8
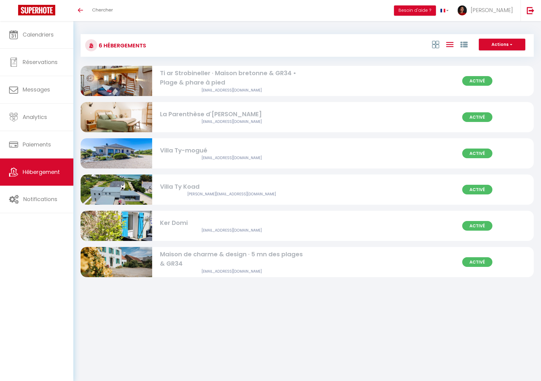
click at [261, 78] on div "Ti ar Strobineller · Maison bretonne & GR34 • Plage & phare à pied" at bounding box center [231, 78] width 143 height 19
select select "3"
select select "2"
select select "1"
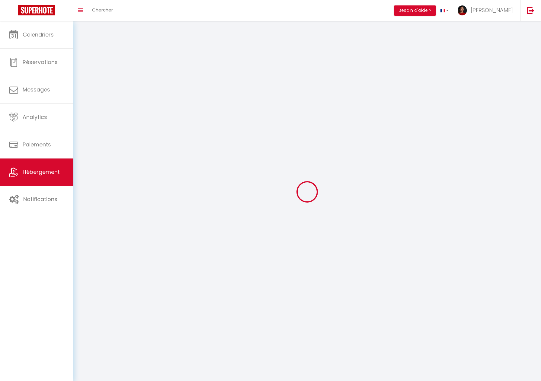
select select
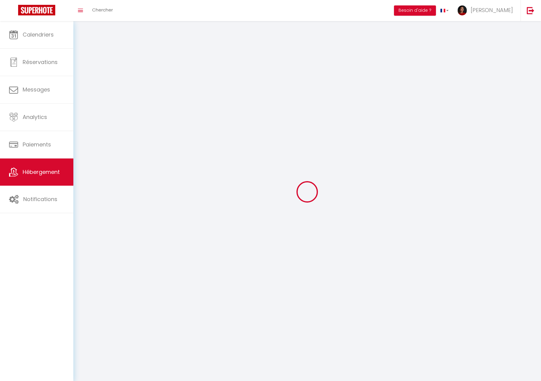
checkbox input "false"
select select
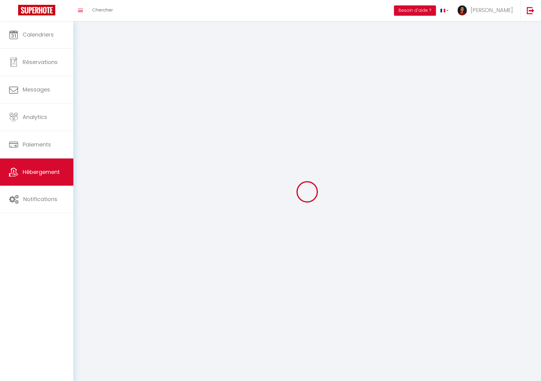
select select
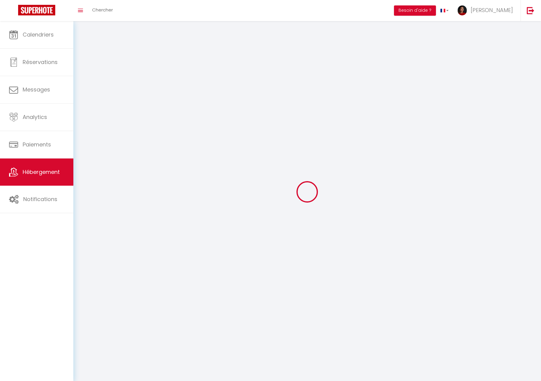
select select
checkbox input "false"
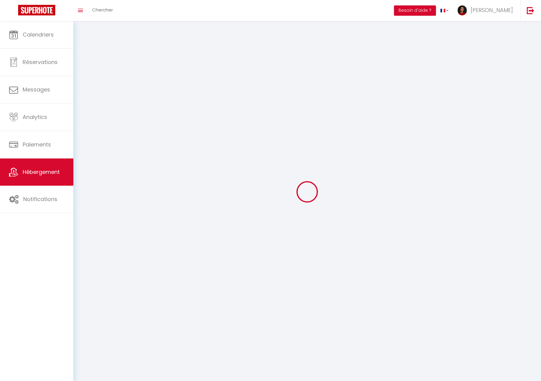
select select
select select "1"
select select
select select "28"
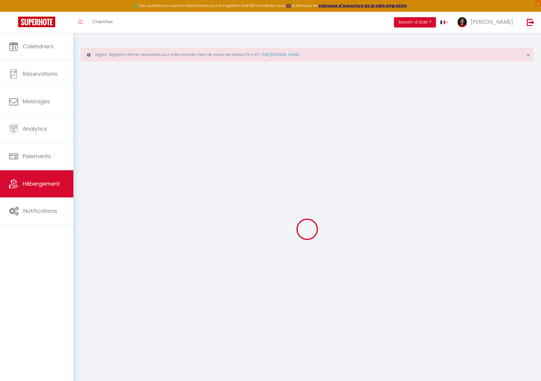
select select
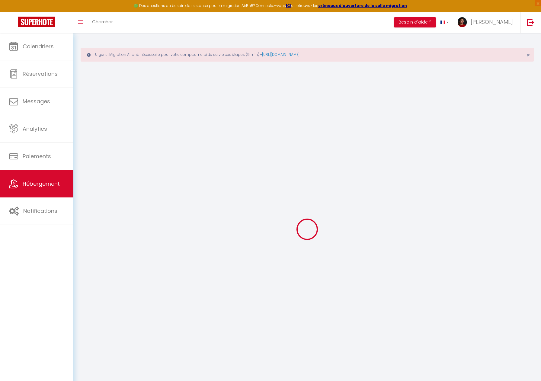
select select
checkbox input "false"
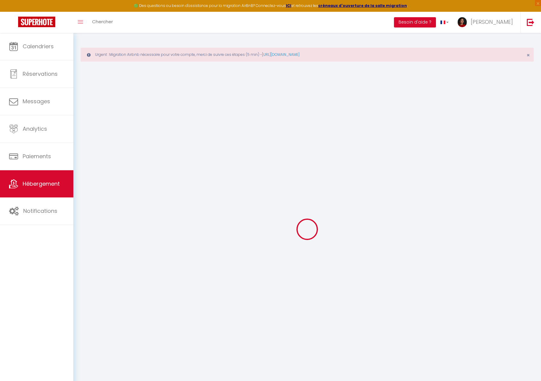
select select
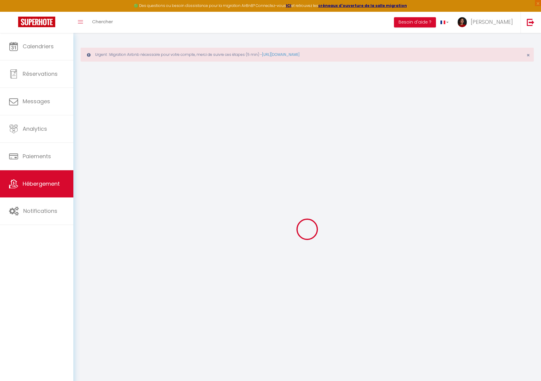
select select
checkbox input "false"
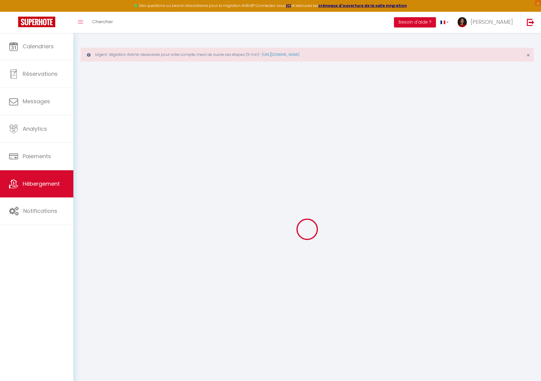
checkbox input "false"
select select
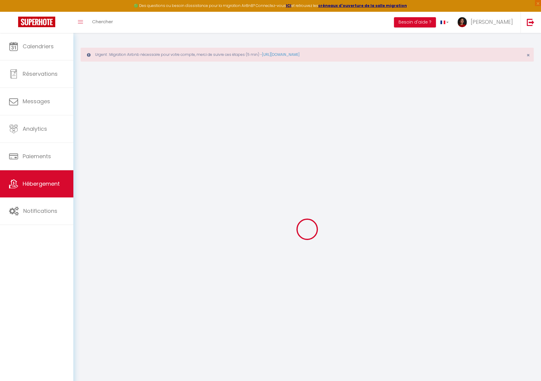
select select
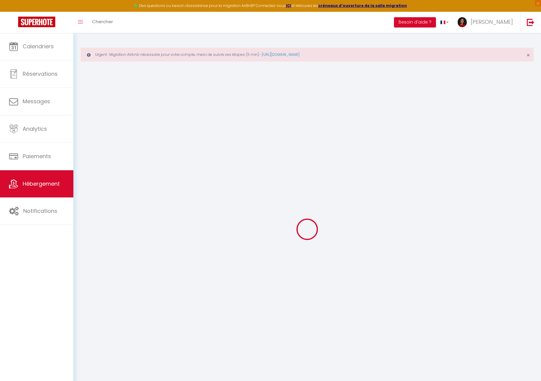
checkbox input "false"
select select
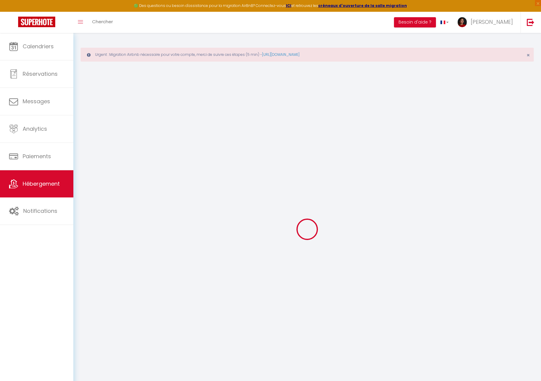
select select
type input "Ti ar Strobineller · Maison bretonne & GR34 • Plage & phare à pied"
type input "Annick"
type input "Lestrade Dottin"
type input "26 Prad Menan"
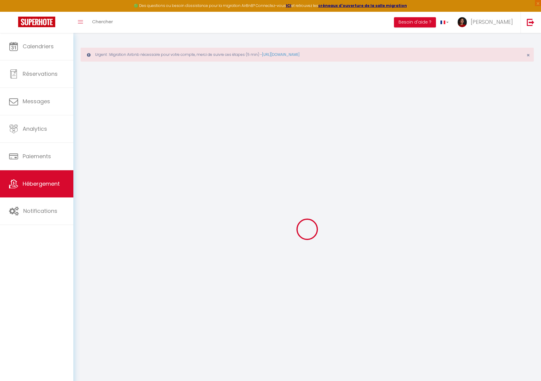
type input "29880"
type input "Plougerneau"
select select "houses"
select select "6"
select select "1"
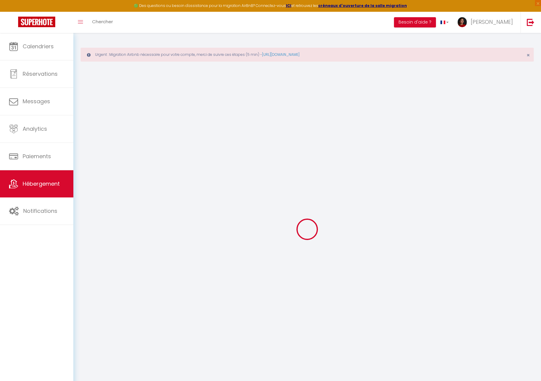
select select "3"
select select "2"
type input "90"
type input "120"
type input "0.79"
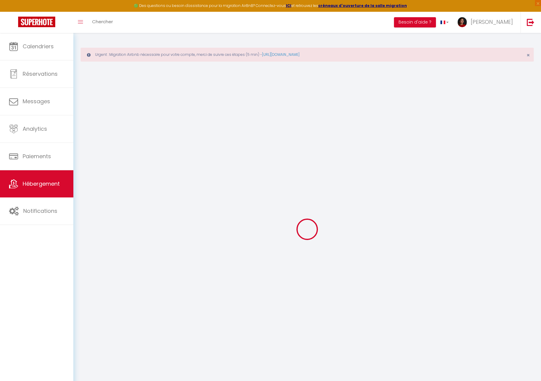
type input "800"
select select
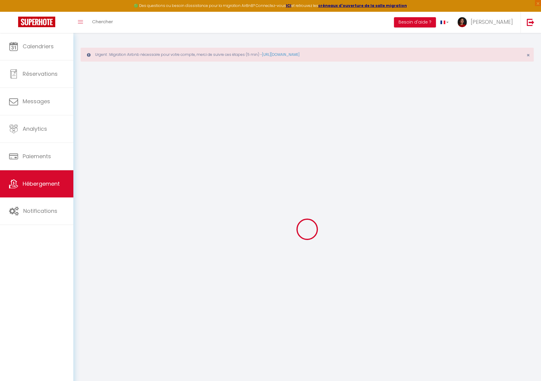
select select
type input "26 Prad Me"
type input "29880"
type input "Plouguerneau"
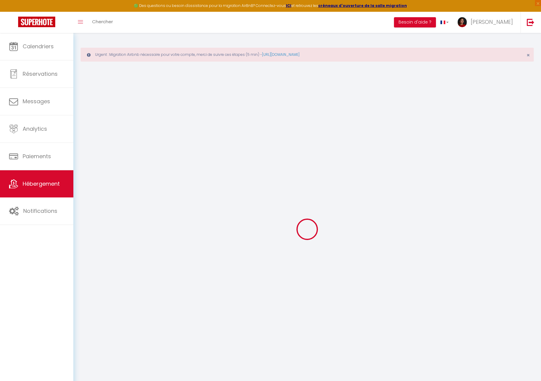
type input "annickdottin@hotmail.fr"
select select
checkbox input "false"
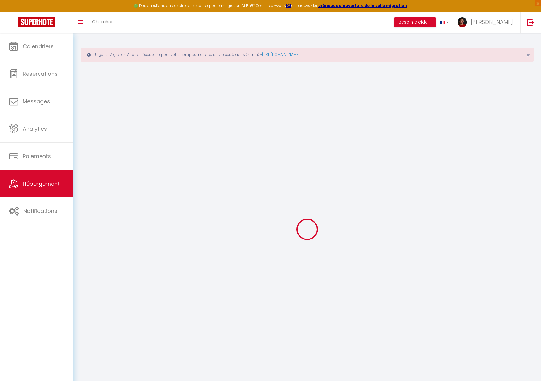
checkbox input "false"
type input "10"
type input "0"
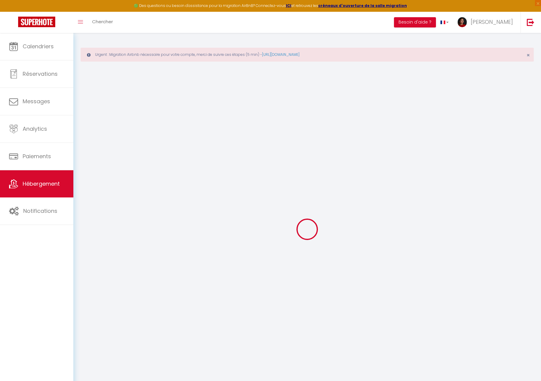
select select
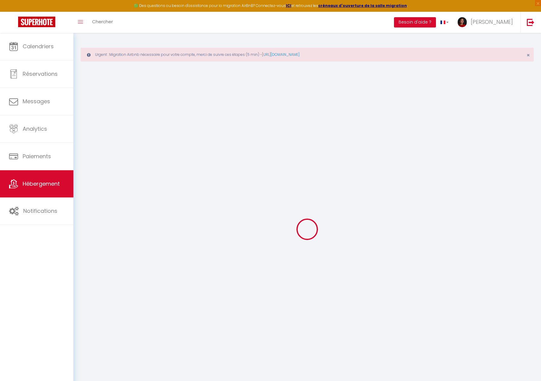
select select
checkbox input "false"
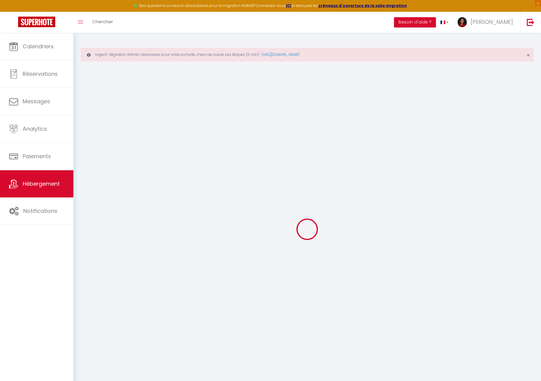
checkbox input "false"
select select
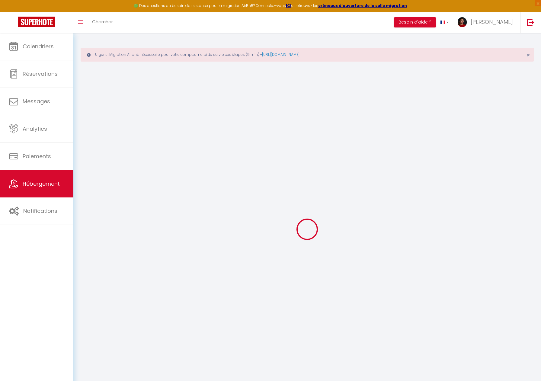
select select
checkbox input "false"
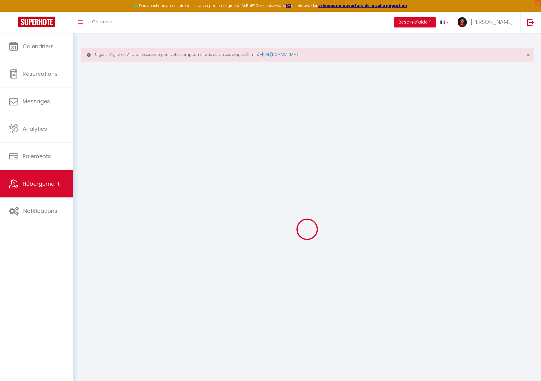
checkbox input "false"
select select "52123"
select select
checkbox input "false"
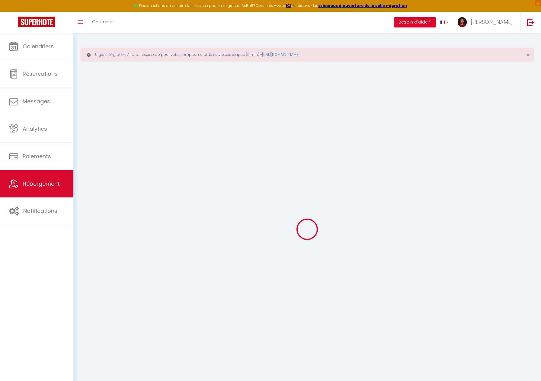
checkbox input "false"
select select
checkbox input "false"
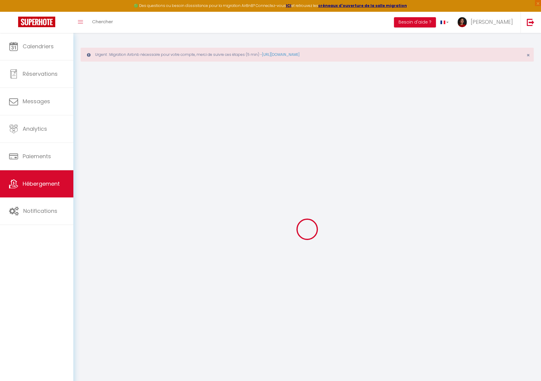
checkbox input "false"
select select
checkbox input "false"
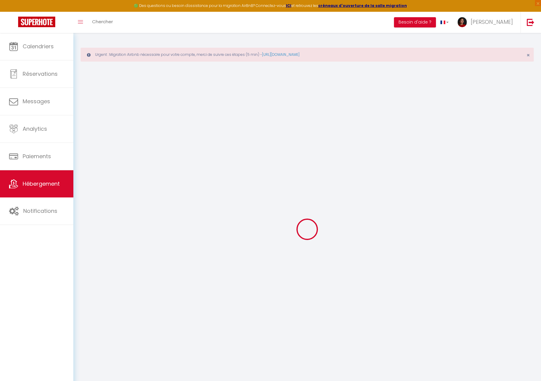
checkbox input "false"
select select "16:00"
select select
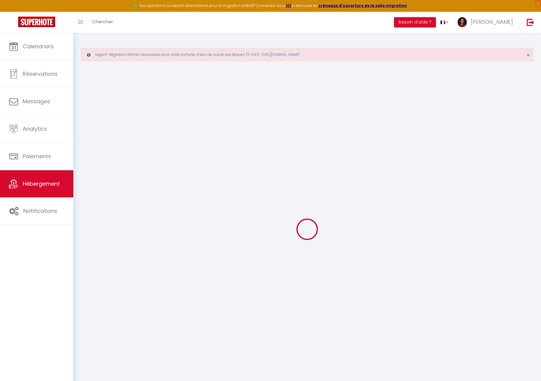
select select "12:00"
select select "30"
select select "23:00"
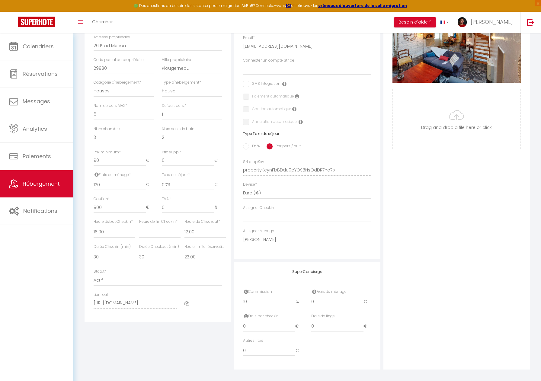
scroll to position [177, 0]
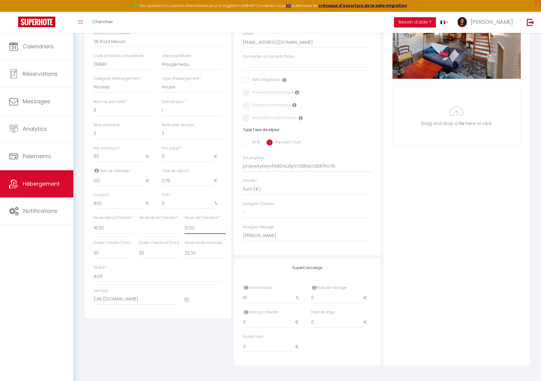
click at [193, 228] on select "00:00 00:15 00:30 00:45 01:00 01:15 01:30 01:45 02:00 02:15 02:30 02:45 03:00" at bounding box center [205, 228] width 41 height 11
select select "10:00"
click at [185, 223] on select "00:00 00:15 00:30 00:45 01:00 01:15 01:30 01:45 02:00 02:15 02:30 02:45 03:00" at bounding box center [205, 228] width 41 height 11
select select
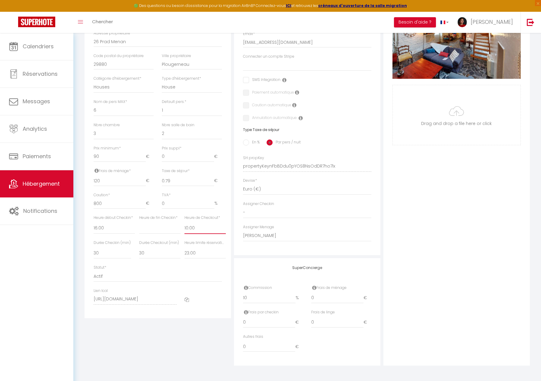
checkbox input "false"
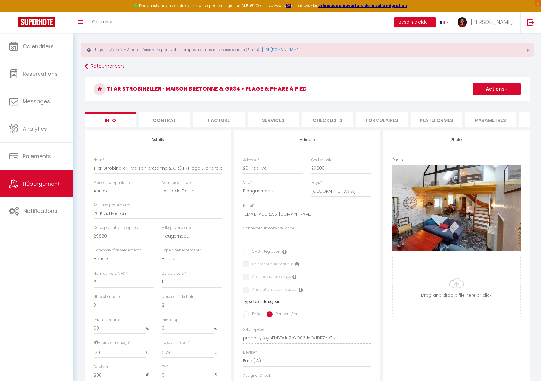
scroll to position [0, 0]
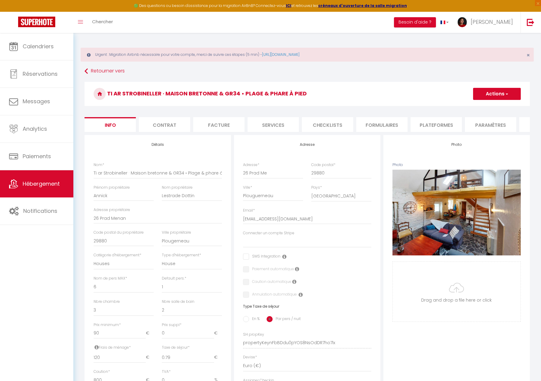
click at [508, 95] on span "button" at bounding box center [507, 94] width 4 height 6
click at [475, 108] on input "Enregistrer" at bounding box center [473, 107] width 22 height 6
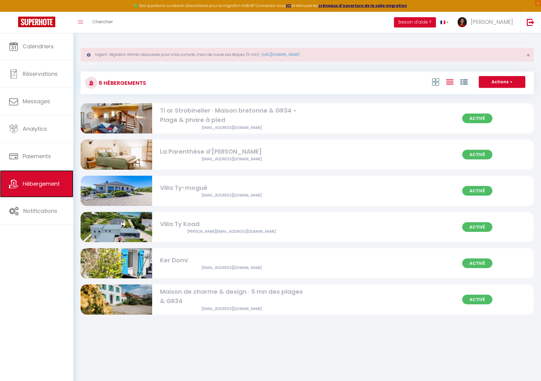
click at [50, 190] on link "Hébergement" at bounding box center [36, 183] width 73 height 27
click at [463, 82] on icon at bounding box center [464, 82] width 7 height 7
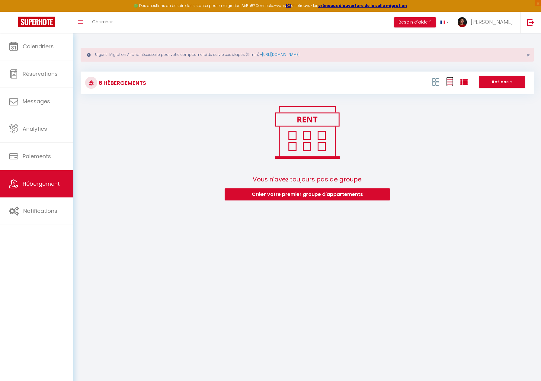
click at [449, 82] on icon at bounding box center [449, 82] width 7 height 8
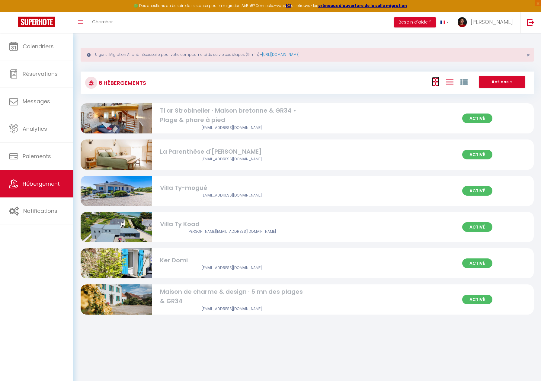
click at [435, 82] on icon at bounding box center [435, 82] width 7 height 8
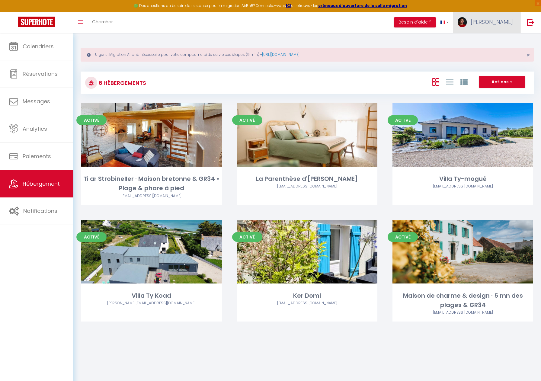
click at [512, 22] on span "[PERSON_NAME]" at bounding box center [492, 22] width 42 height 8
click at [494, 53] on link "Équipe" at bounding box center [496, 53] width 45 height 10
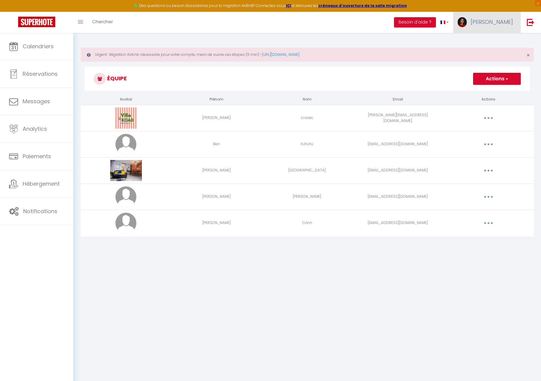
drag, startPoint x: 500, startPoint y: 24, endPoint x: 500, endPoint y: 33, distance: 8.2
click at [500, 24] on span "[PERSON_NAME]" at bounding box center [492, 22] width 42 height 8
click at [498, 41] on link "Paramètres" at bounding box center [496, 42] width 45 height 10
select select "28"
select select "fr"
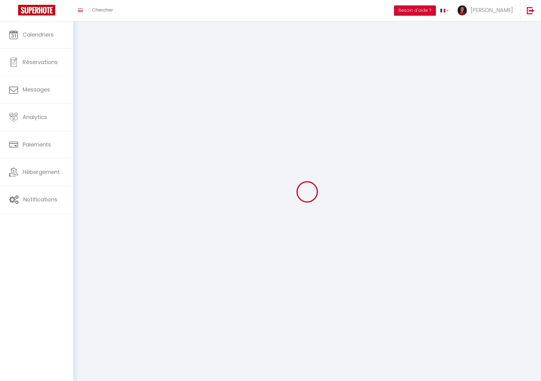
type input "NIuHrL4enI3MfObf3o6jk5zQw"
type input "KpzgXKtjKJx6hCaRQXdEf9X5N"
type input "https://app.superhote.com/#/get-available-rentals/KpzgXKtjKJx6hCaRQXdEf9X5N"
select select "fr"
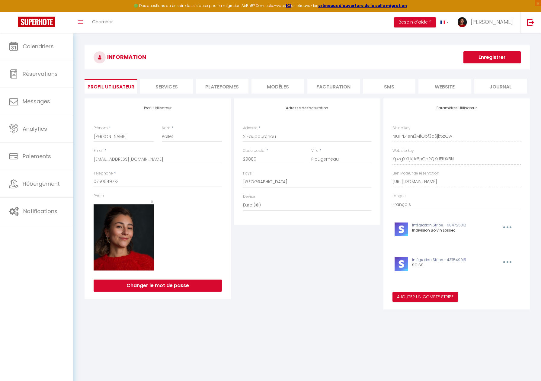
click at [239, 82] on li "Plateformes" at bounding box center [222, 86] width 53 height 15
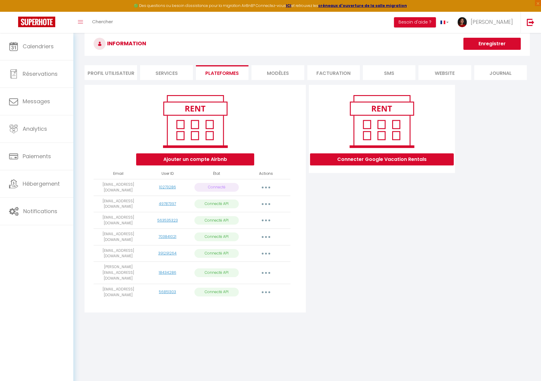
scroll to position [15, 0]
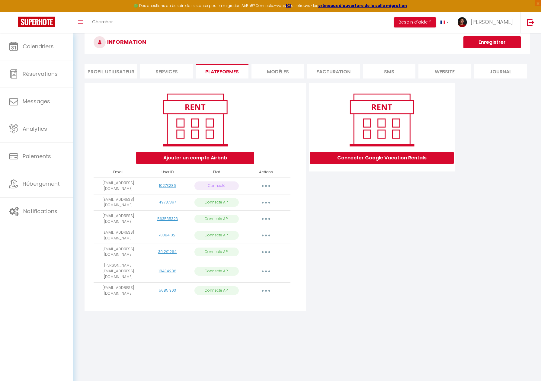
click at [266, 218] on icon "button" at bounding box center [266, 219] width 2 height 2
click at [254, 230] on link "Importer les appartements" at bounding box center [239, 233] width 67 height 10
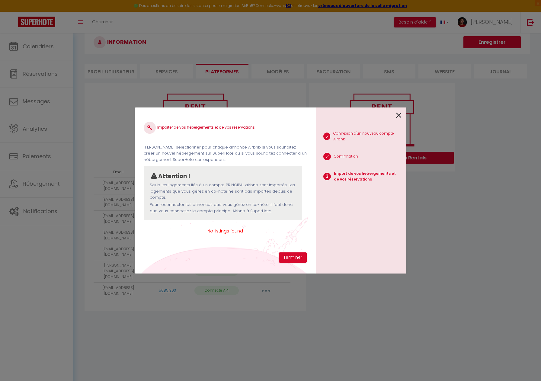
click at [396, 112] on icon at bounding box center [398, 115] width 5 height 9
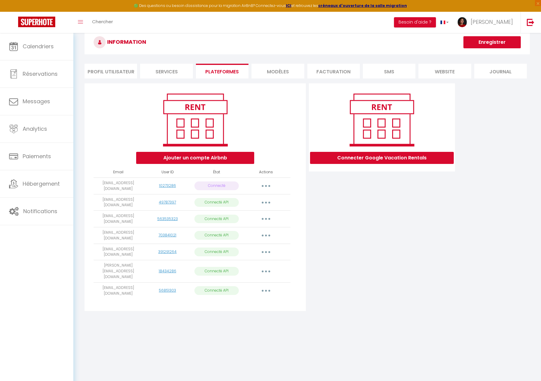
click at [267, 219] on button "button" at bounding box center [266, 219] width 17 height 10
click at [253, 228] on link "Importer les appartements" at bounding box center [239, 233] width 67 height 10
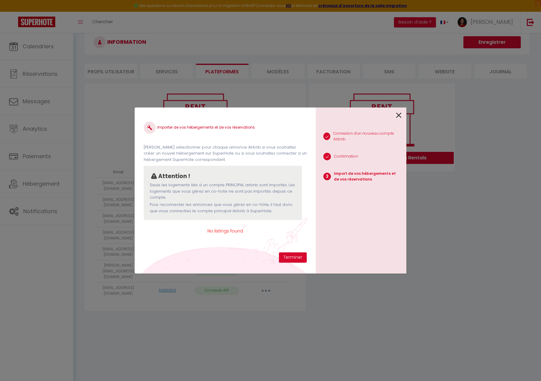
click at [398, 114] on icon at bounding box center [398, 115] width 5 height 9
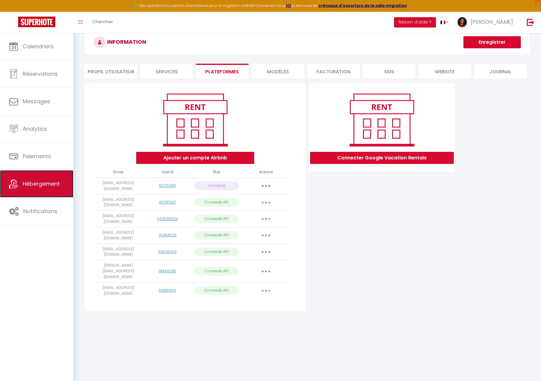
click at [40, 180] on span "Hébergement" at bounding box center [41, 184] width 37 height 8
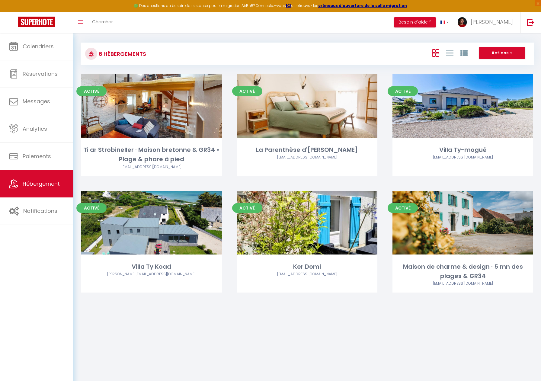
scroll to position [29, 0]
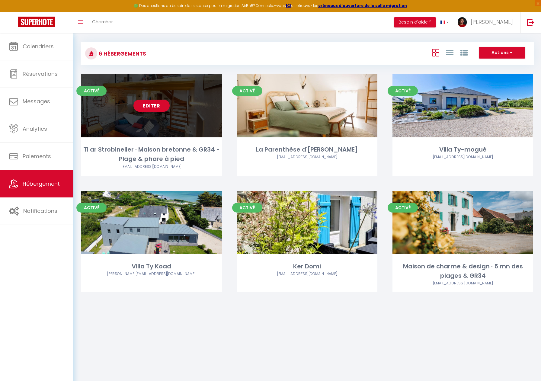
click at [152, 105] on link "Editer" at bounding box center [152, 106] width 36 height 12
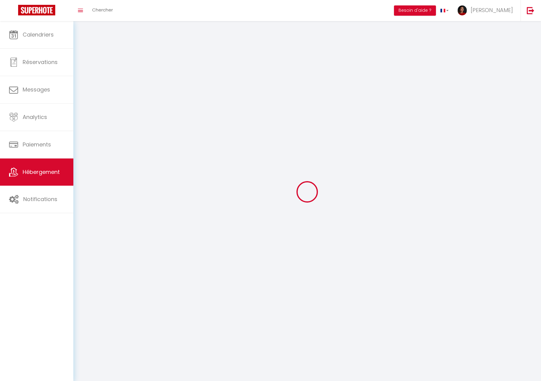
select select
select select "28"
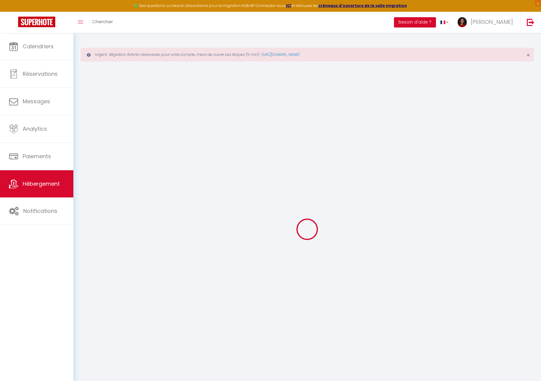
select select
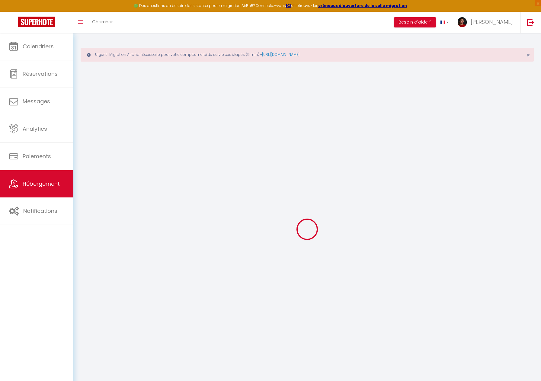
select select
checkbox input "false"
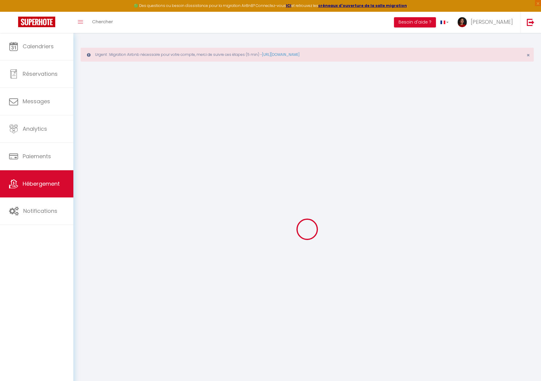
select select
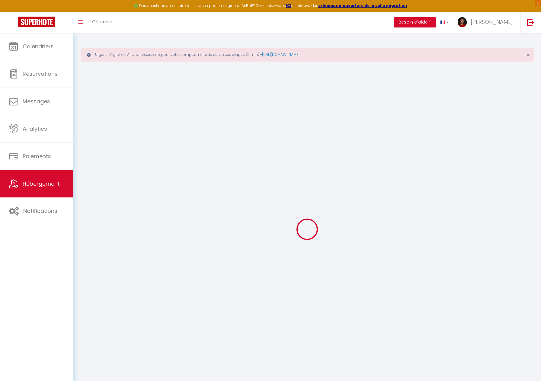
select select
checkbox input "false"
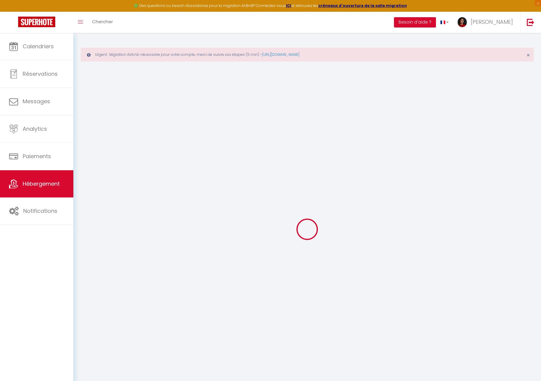
checkbox input "false"
select select
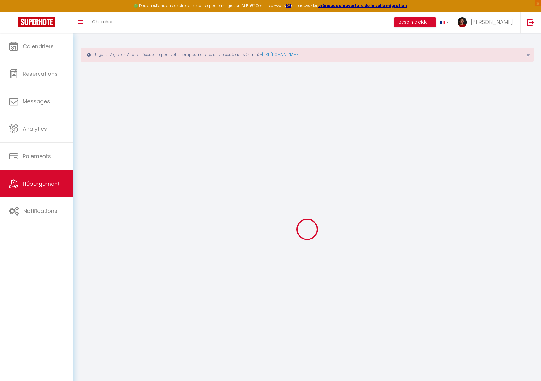
select select
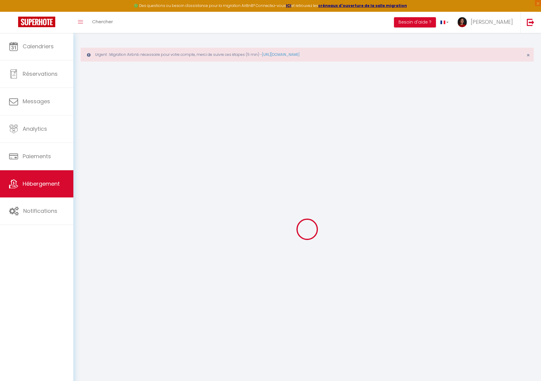
checkbox input "false"
select select
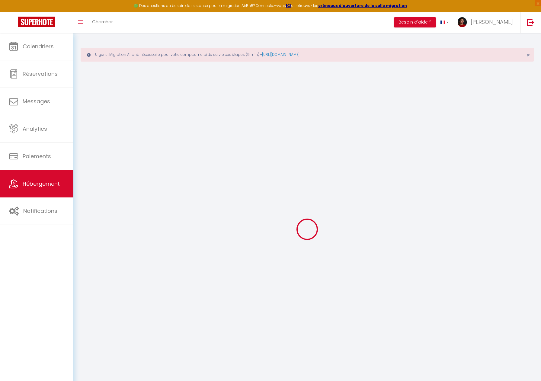
select select
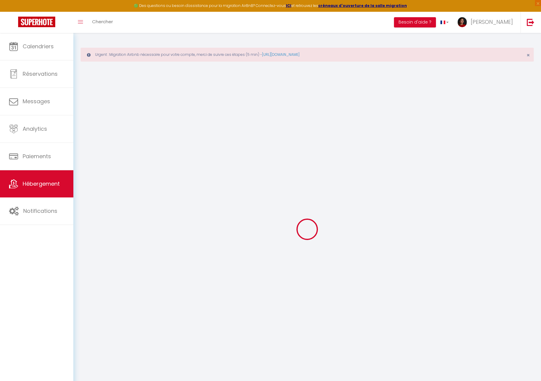
select select
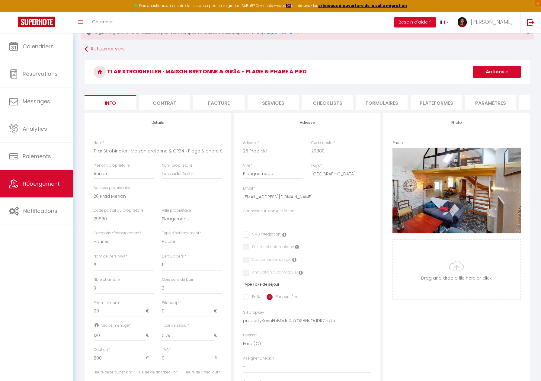
scroll to position [22, 0]
click at [319, 197] on input "annickdottin@hotmail.fr" at bounding box center [307, 197] width 128 height 11
click at [158, 102] on li "Contrat" at bounding box center [164, 102] width 51 height 15
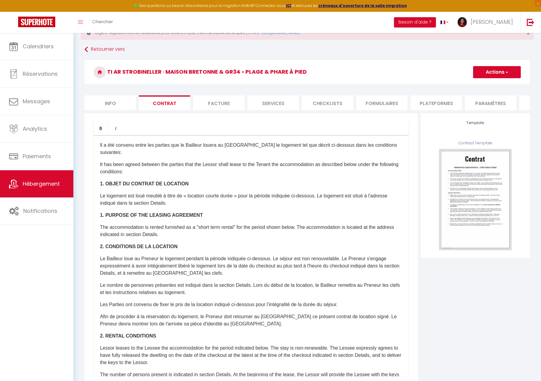
drag, startPoint x: 223, startPoint y: 103, endPoint x: 227, endPoint y: 104, distance: 4.2
click at [223, 103] on li "Facture" at bounding box center [218, 102] width 51 height 15
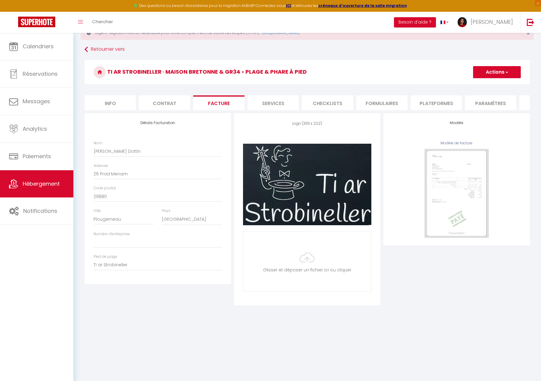
drag, startPoint x: 262, startPoint y: 103, endPoint x: 279, endPoint y: 113, distance: 19.4
click at [262, 103] on li "Services" at bounding box center [273, 102] width 51 height 15
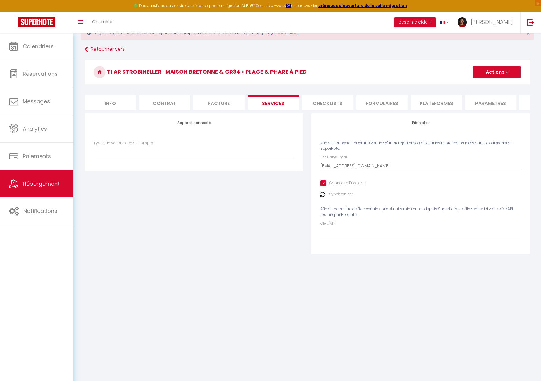
drag, startPoint x: 323, startPoint y: 105, endPoint x: 332, endPoint y: 106, distance: 9.7
click at [323, 105] on li "Checklists" at bounding box center [327, 102] width 51 height 15
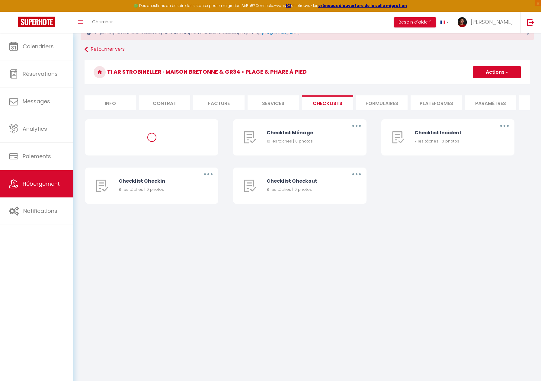
click at [378, 103] on li "Formulaires" at bounding box center [381, 102] width 51 height 15
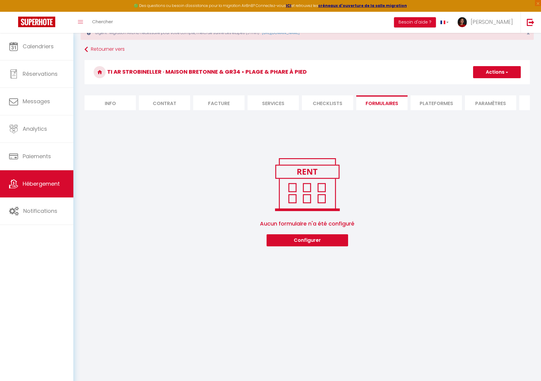
click at [427, 105] on li "Plateformes" at bounding box center [436, 102] width 51 height 15
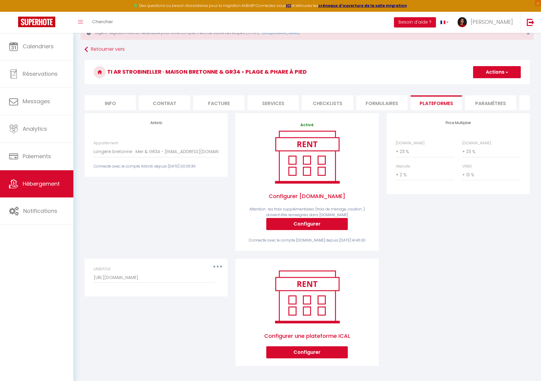
click at [486, 104] on li "Paramètres" at bounding box center [490, 102] width 51 height 15
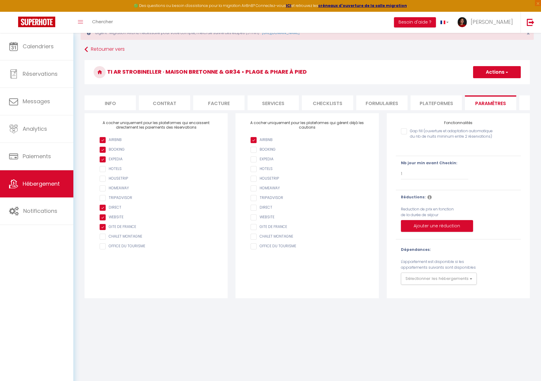
drag, startPoint x: 425, startPoint y: 101, endPoint x: 303, endPoint y: 146, distance: 129.8
click at [425, 101] on li "Plateformes" at bounding box center [436, 102] width 51 height 15
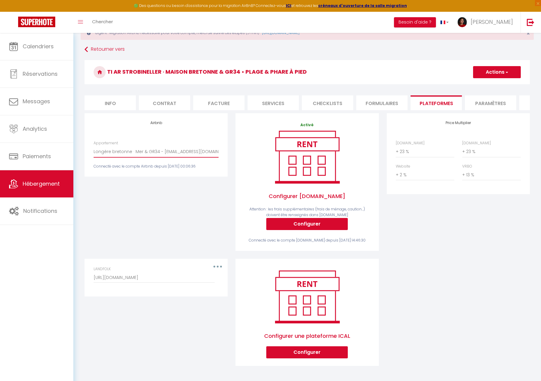
click at [155, 150] on select "Parenthèse romantique · Spa privé - 20 min Rennes - hello@et-bam.com Vue mer & …" at bounding box center [156, 151] width 125 height 11
click at [195, 156] on select "Parenthèse romantique · Spa privé - 20 min Rennes - hello@et-bam.com Vue mer & …" at bounding box center [156, 151] width 125 height 11
